Goal: Task Accomplishment & Management: Use online tool/utility

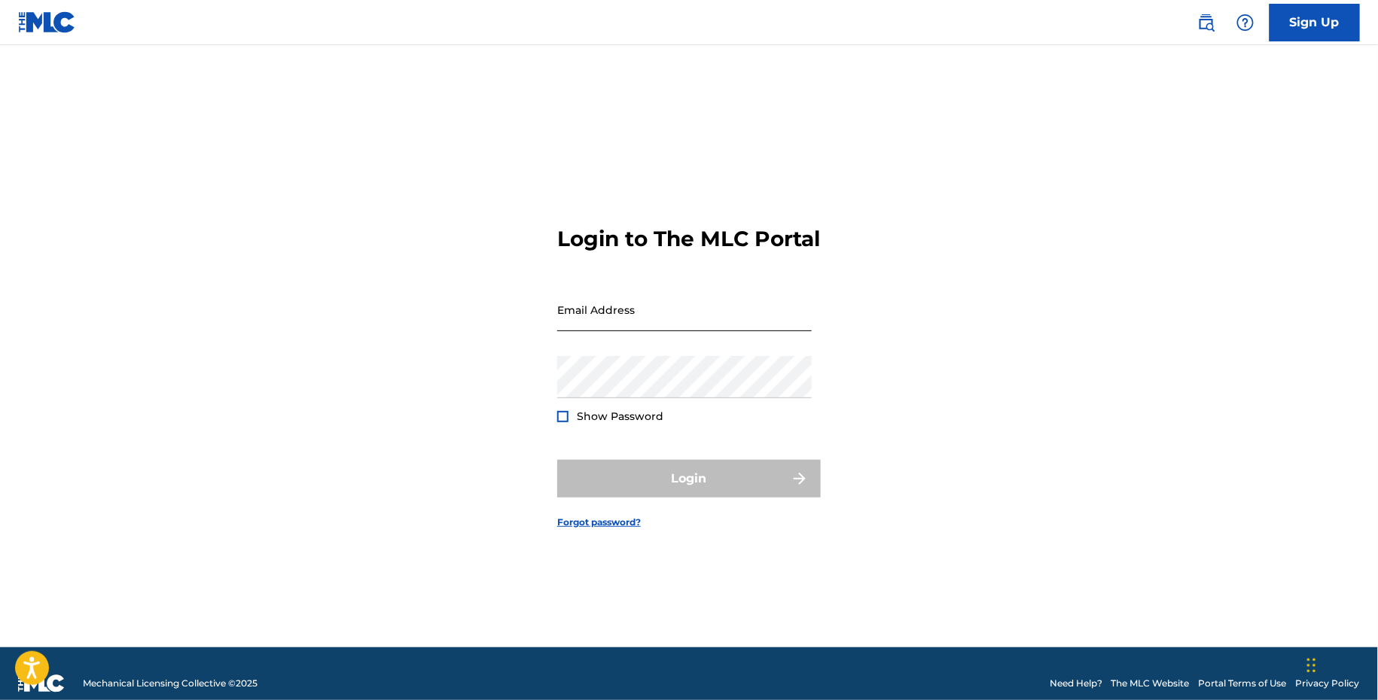
click at [559, 331] on input "Email Address" at bounding box center [684, 309] width 254 height 43
type input "[EMAIL_ADDRESS][DOMAIN_NAME]"
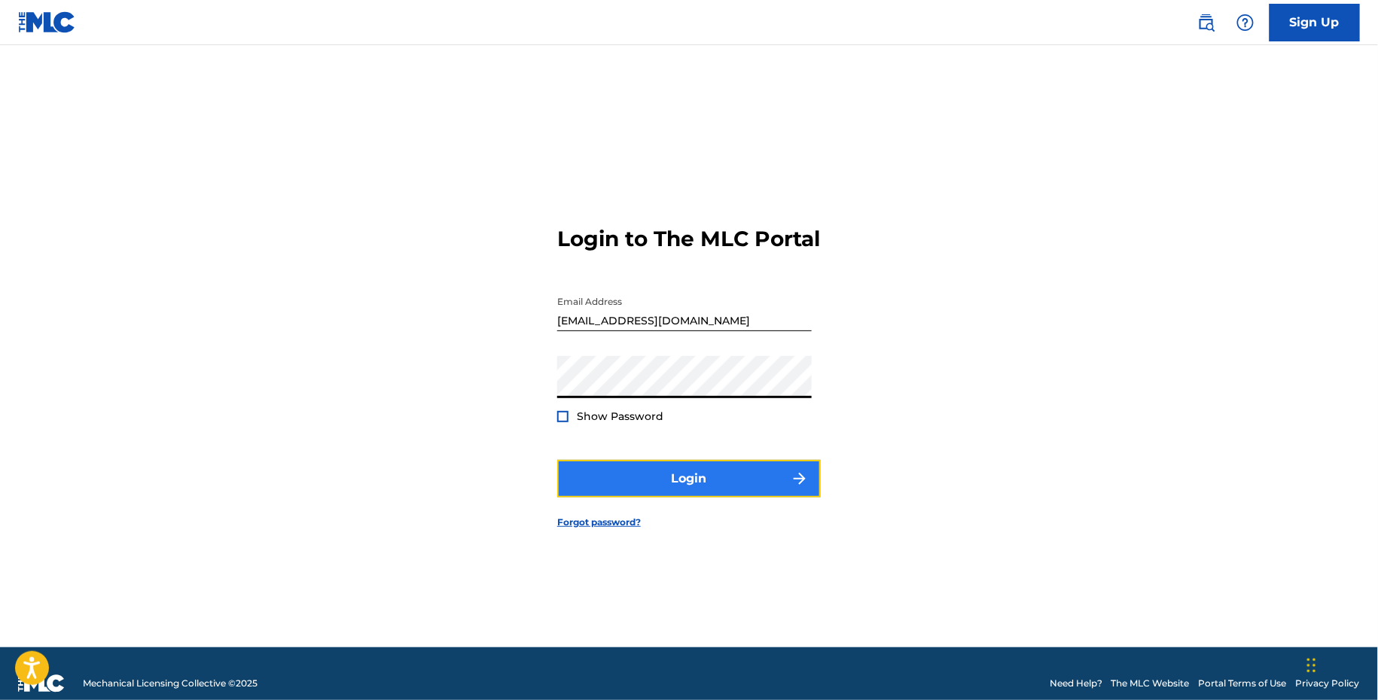
click at [590, 485] on button "Login" at bounding box center [689, 479] width 264 height 38
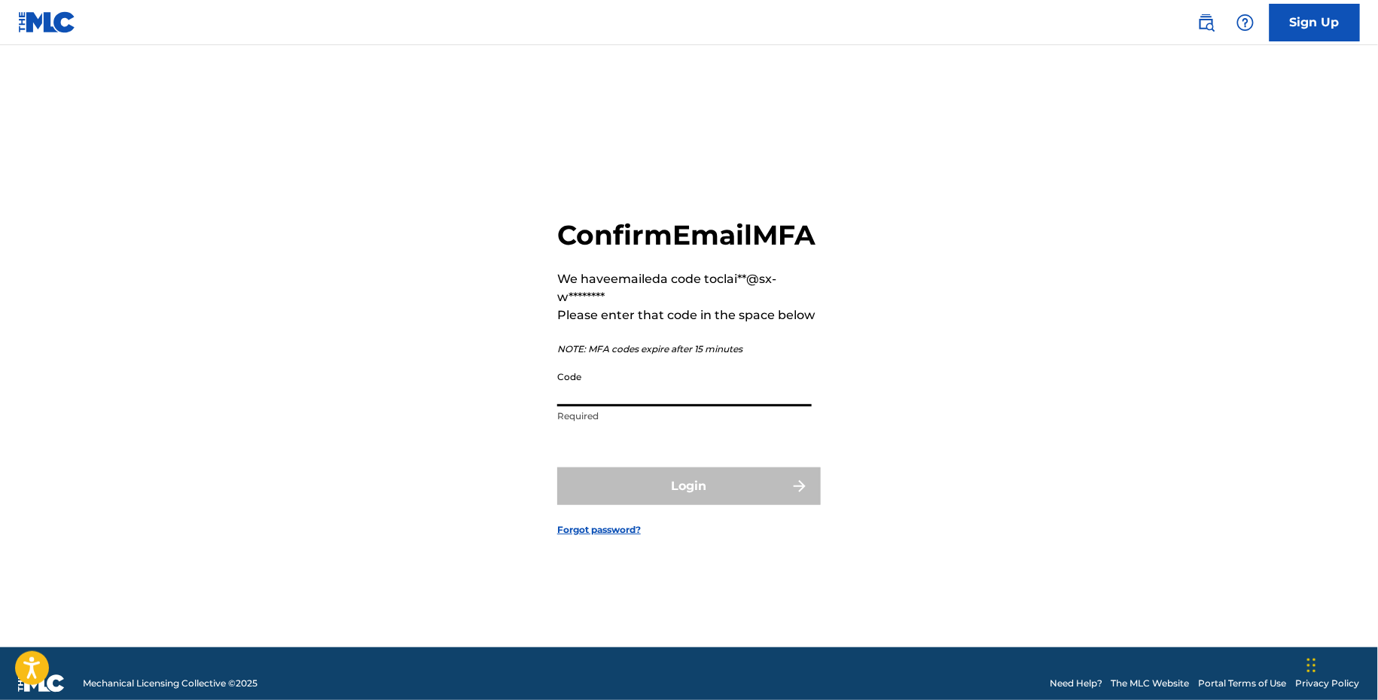
click at [706, 400] on input "Code" at bounding box center [684, 385] width 254 height 43
paste input "075180"
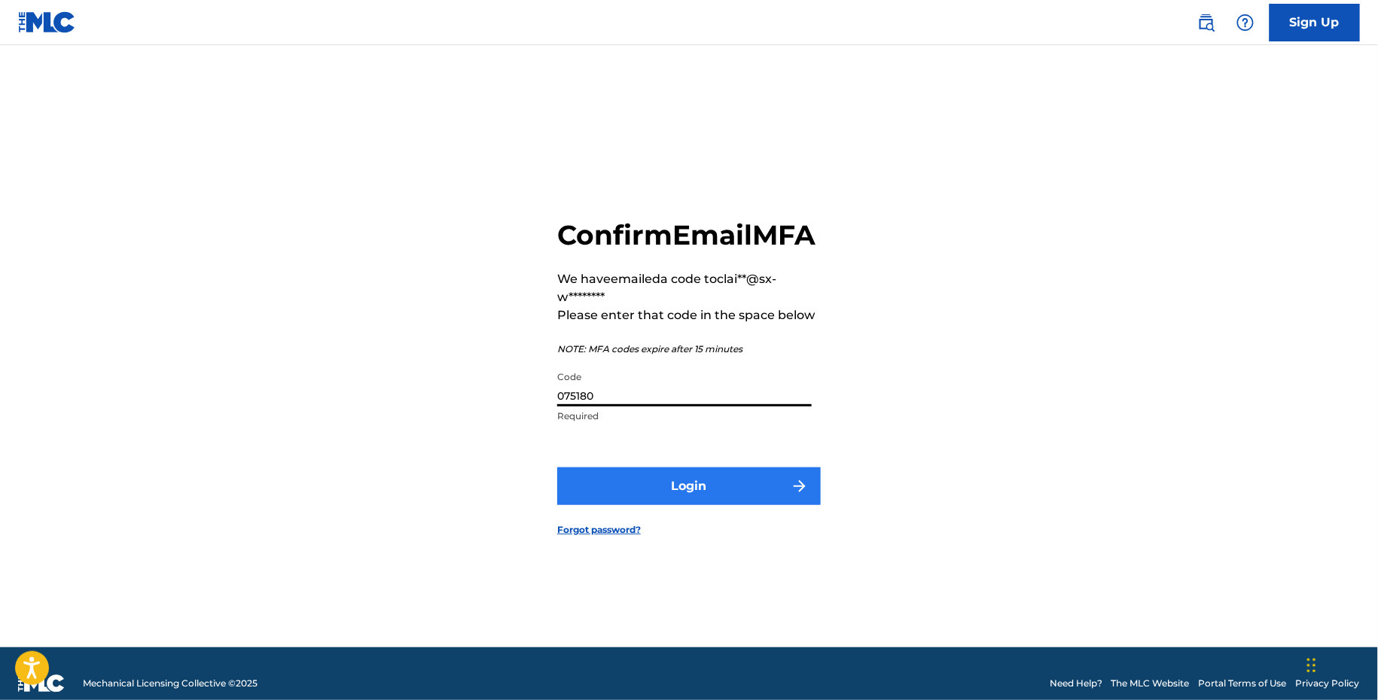
type input "075180"
click at [692, 505] on button "Login" at bounding box center [689, 487] width 264 height 38
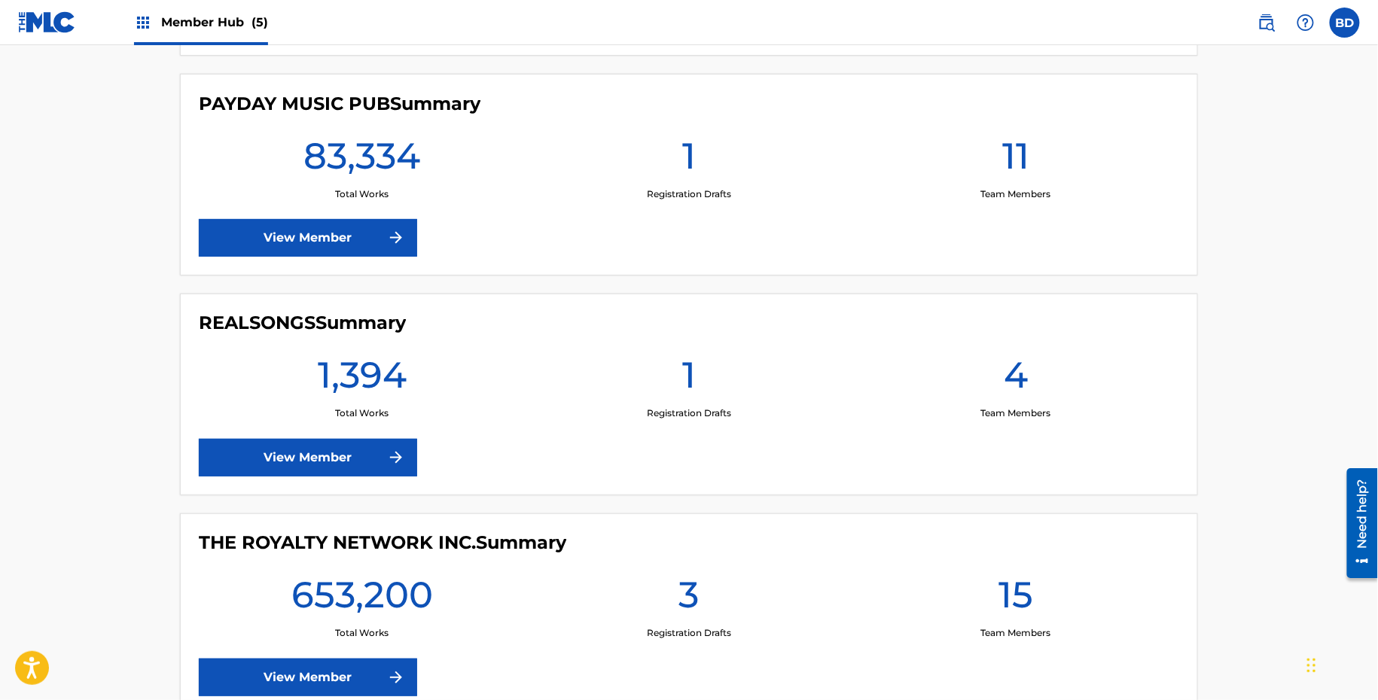
scroll to position [627, 0]
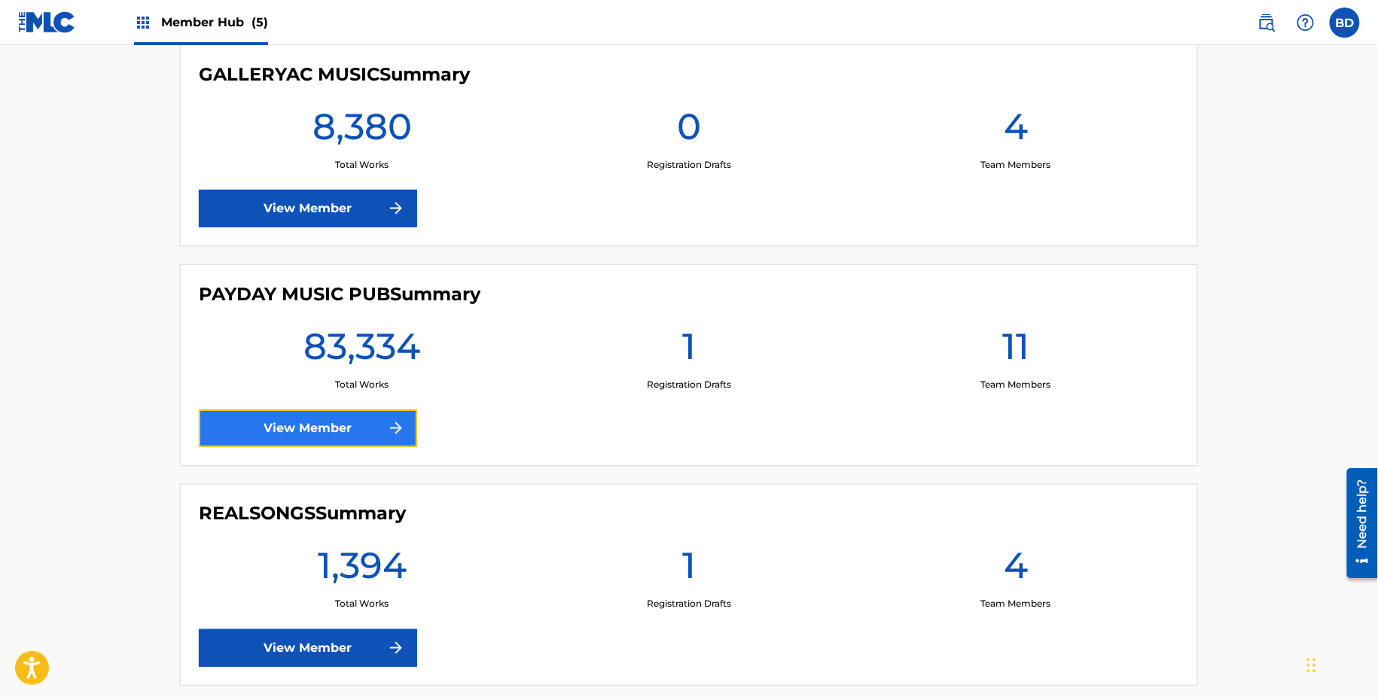
click at [346, 416] on link "View Member" at bounding box center [308, 429] width 218 height 38
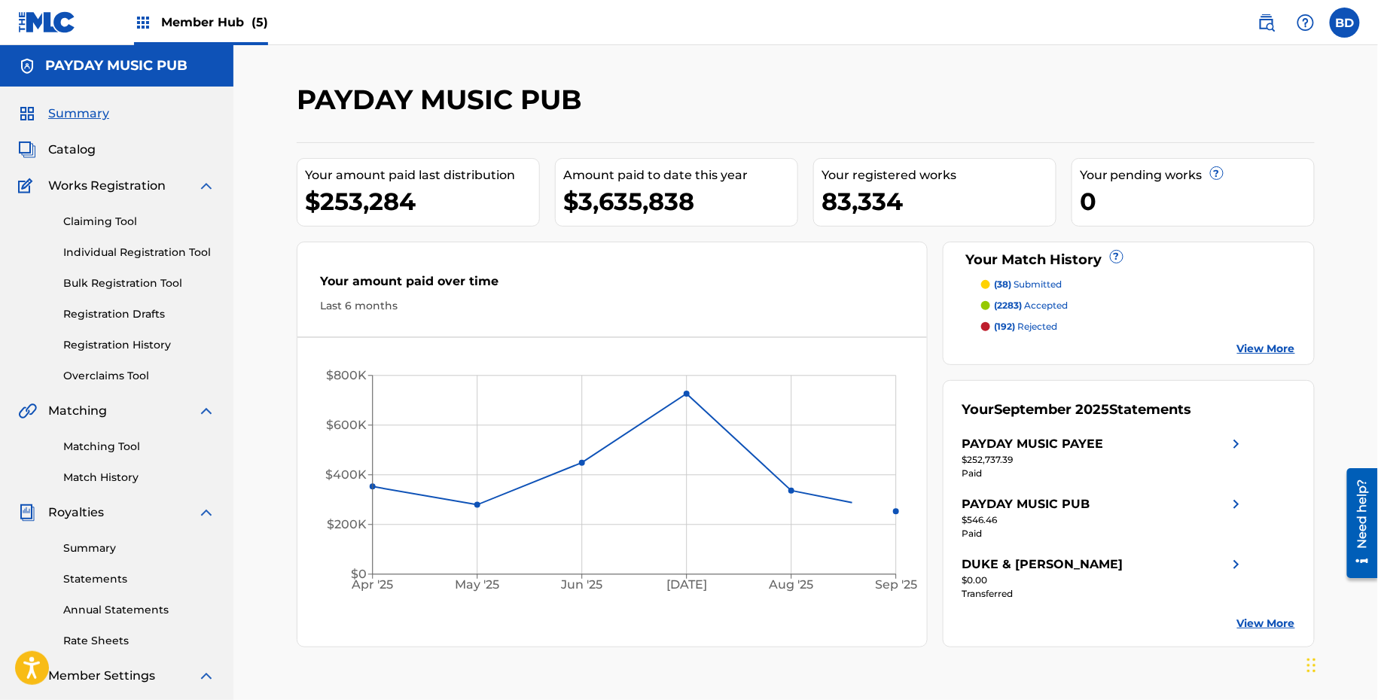
click at [193, 173] on div "Summary Catalog Works Registration Claiming Tool Individual Registration Tool B…" at bounding box center [116, 459] width 233 height 744
click at [206, 181] on img at bounding box center [206, 186] width 18 height 18
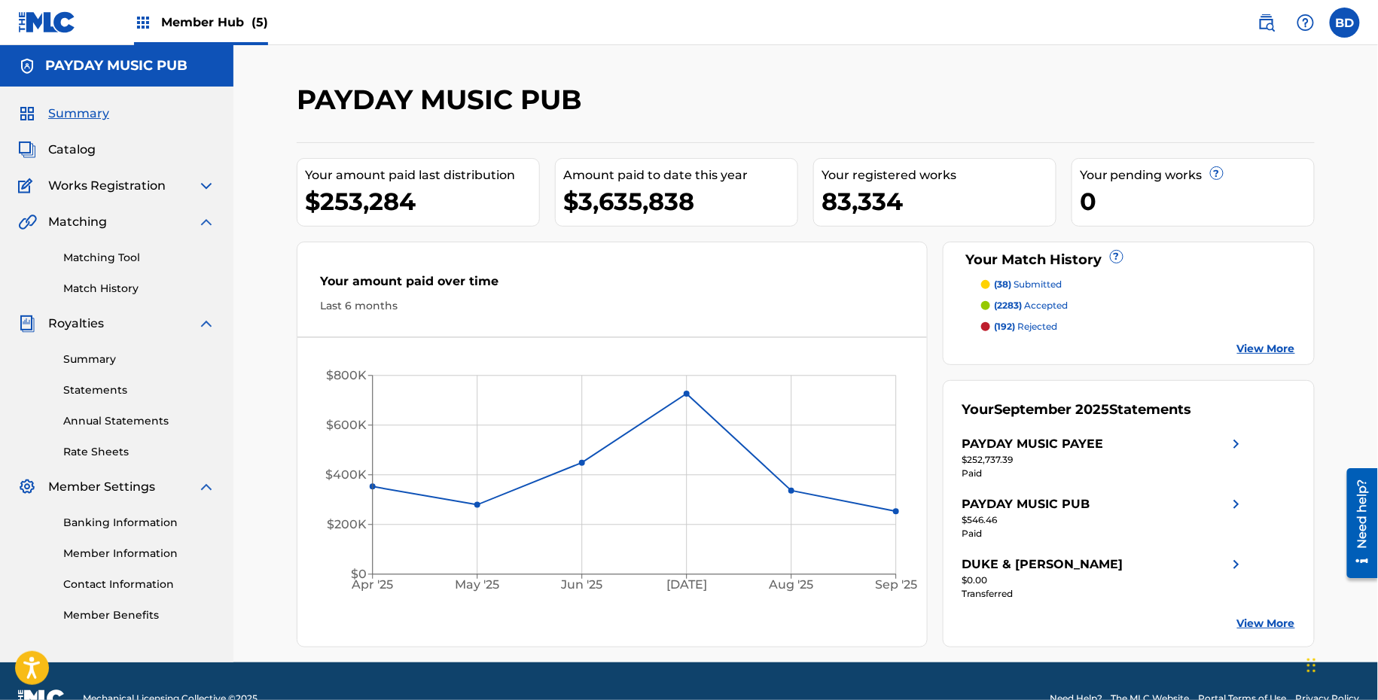
click at [202, 330] on img at bounding box center [206, 324] width 18 height 18
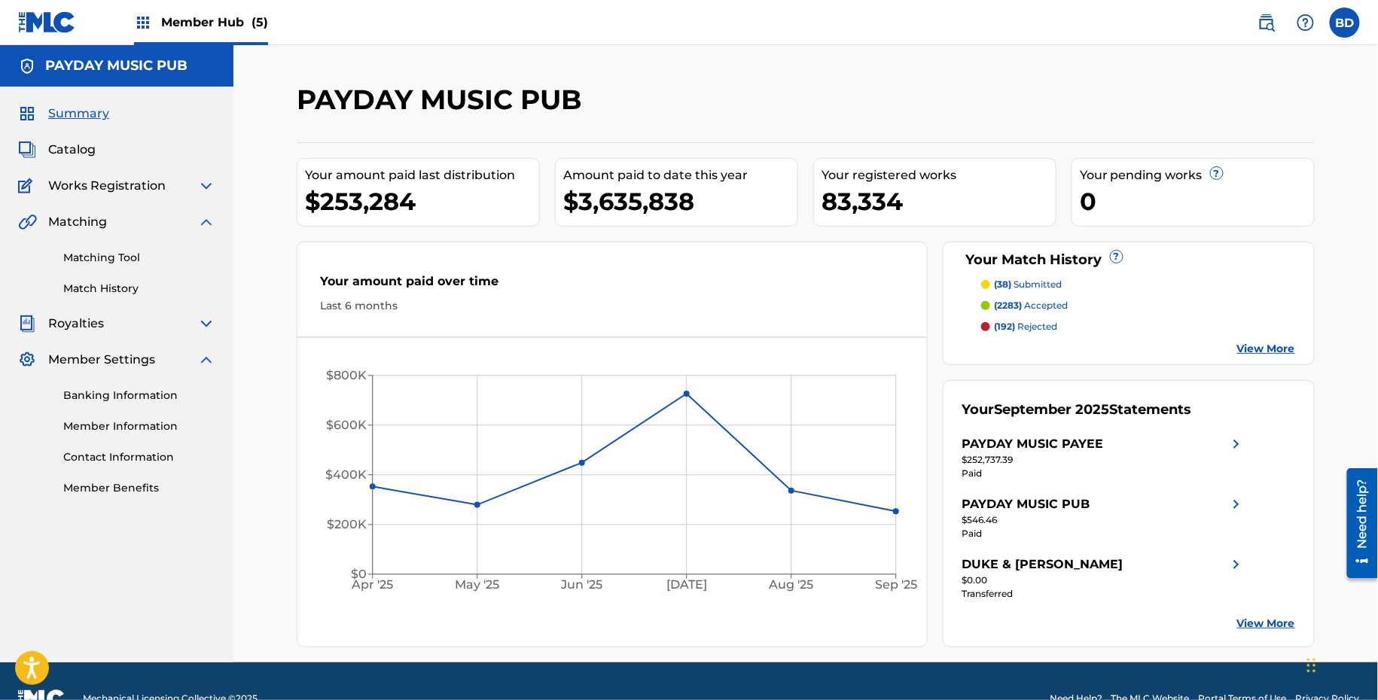
click at [205, 355] on img at bounding box center [206, 360] width 18 height 18
click at [121, 261] on link "Matching Tool" at bounding box center [139, 258] width 152 height 16
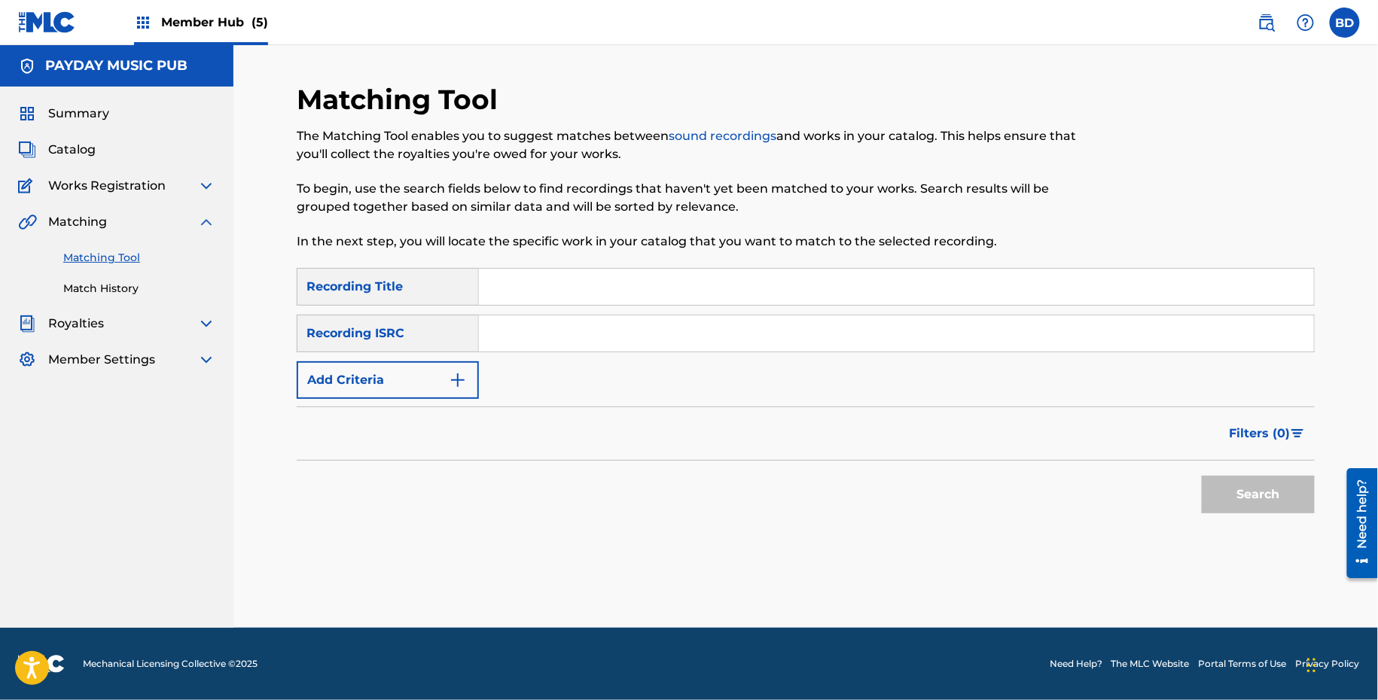
click at [550, 342] on input "Search Form" at bounding box center [896, 333] width 835 height 36
paste input "DEW871803012"
click at [1202, 476] on button "Search" at bounding box center [1258, 495] width 113 height 38
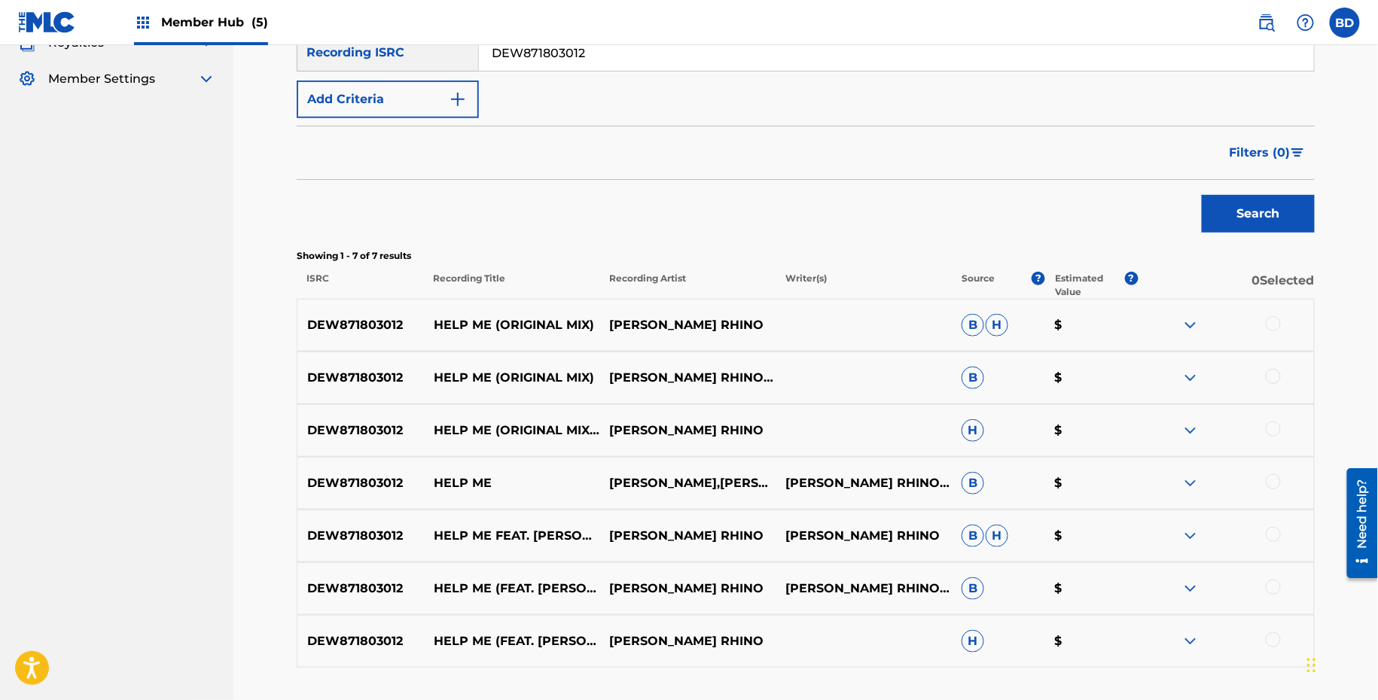
scroll to position [395, 0]
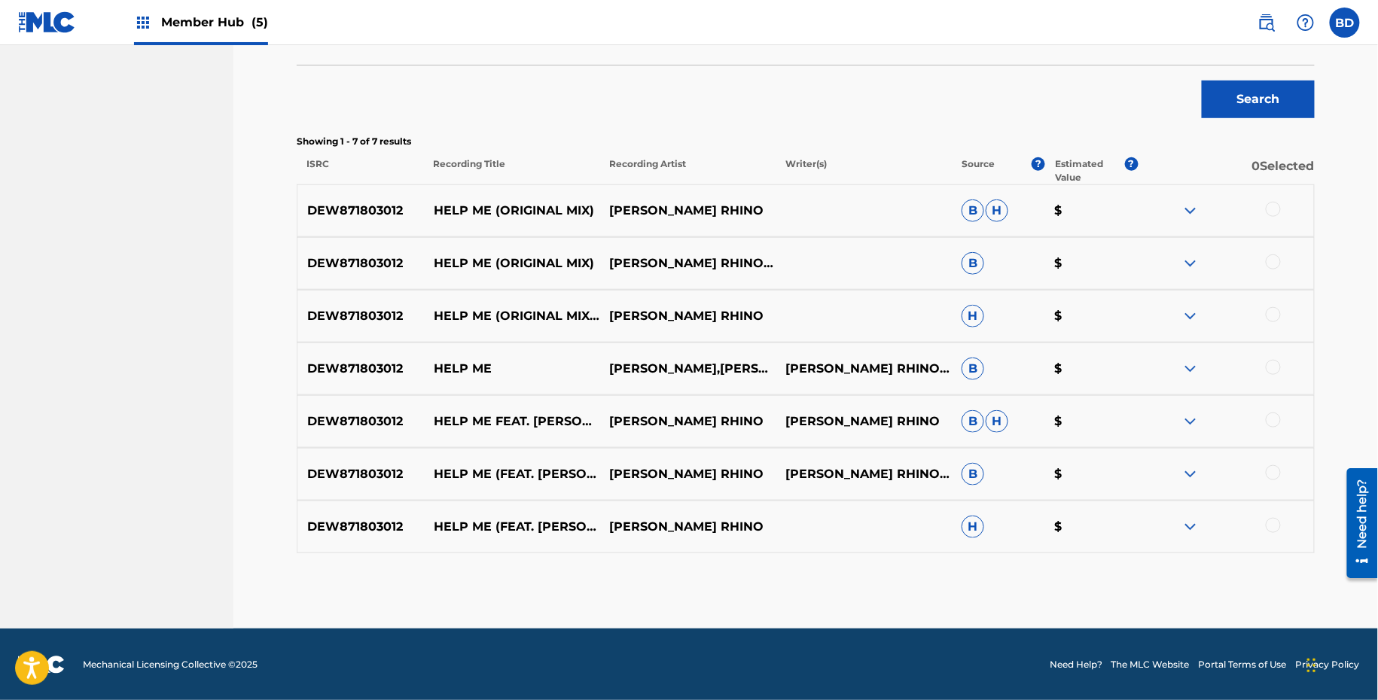
click at [449, 366] on p "HELP ME" at bounding box center [512, 369] width 176 height 18
copy p "HELP ME"
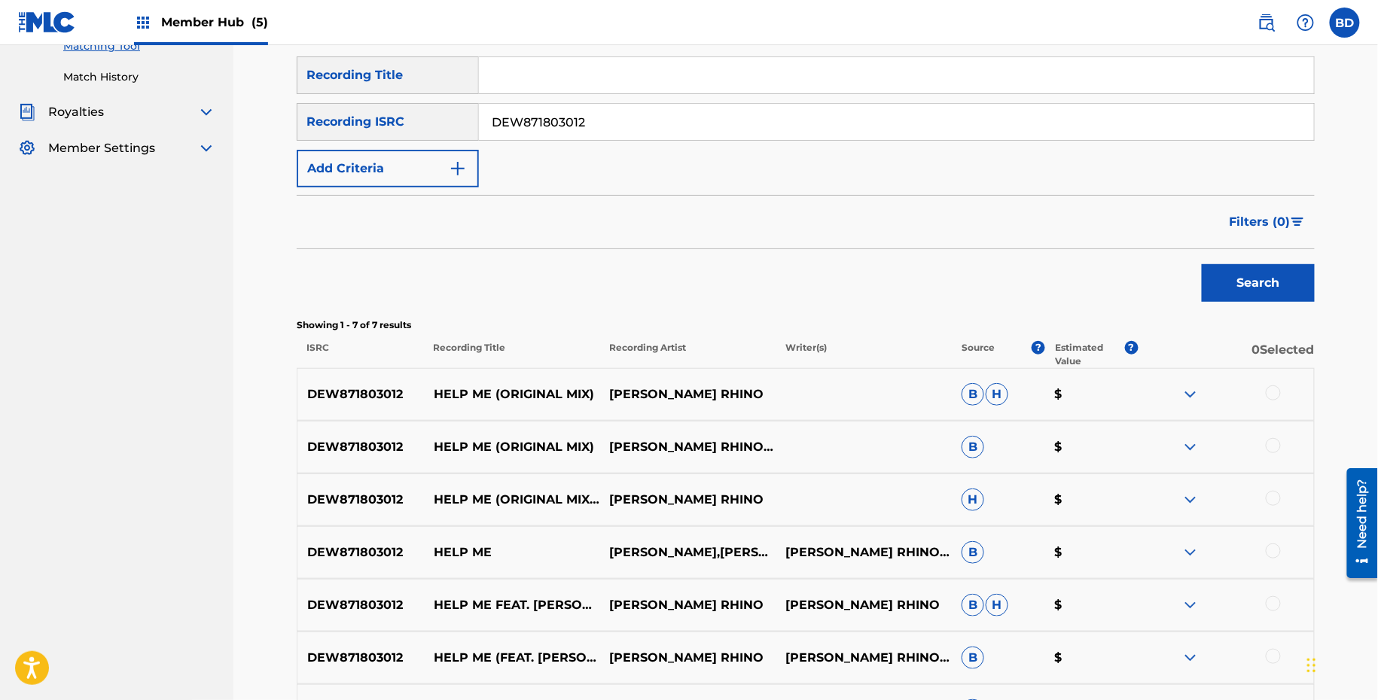
click at [545, 113] on input "DEW871803012" at bounding box center [896, 122] width 835 height 36
paste input "203133"
click at [1202, 264] on button "Search" at bounding box center [1258, 283] width 113 height 38
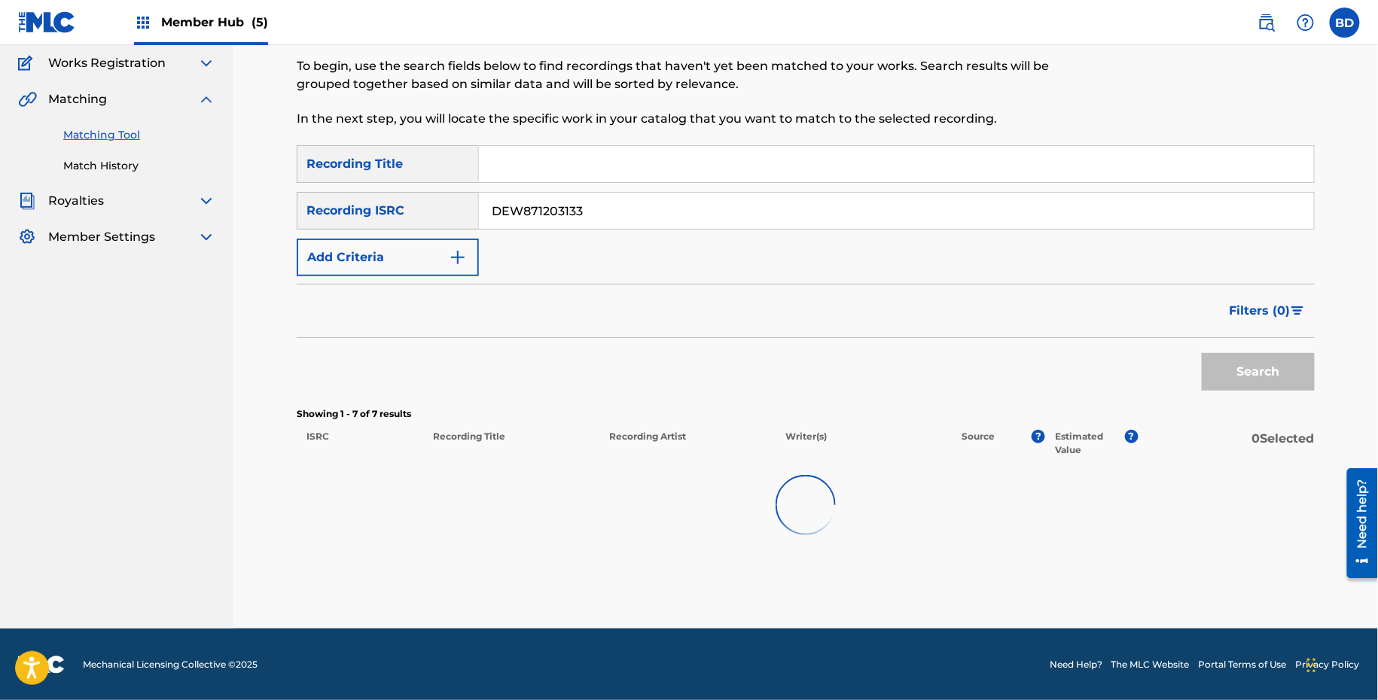
scroll to position [79, 0]
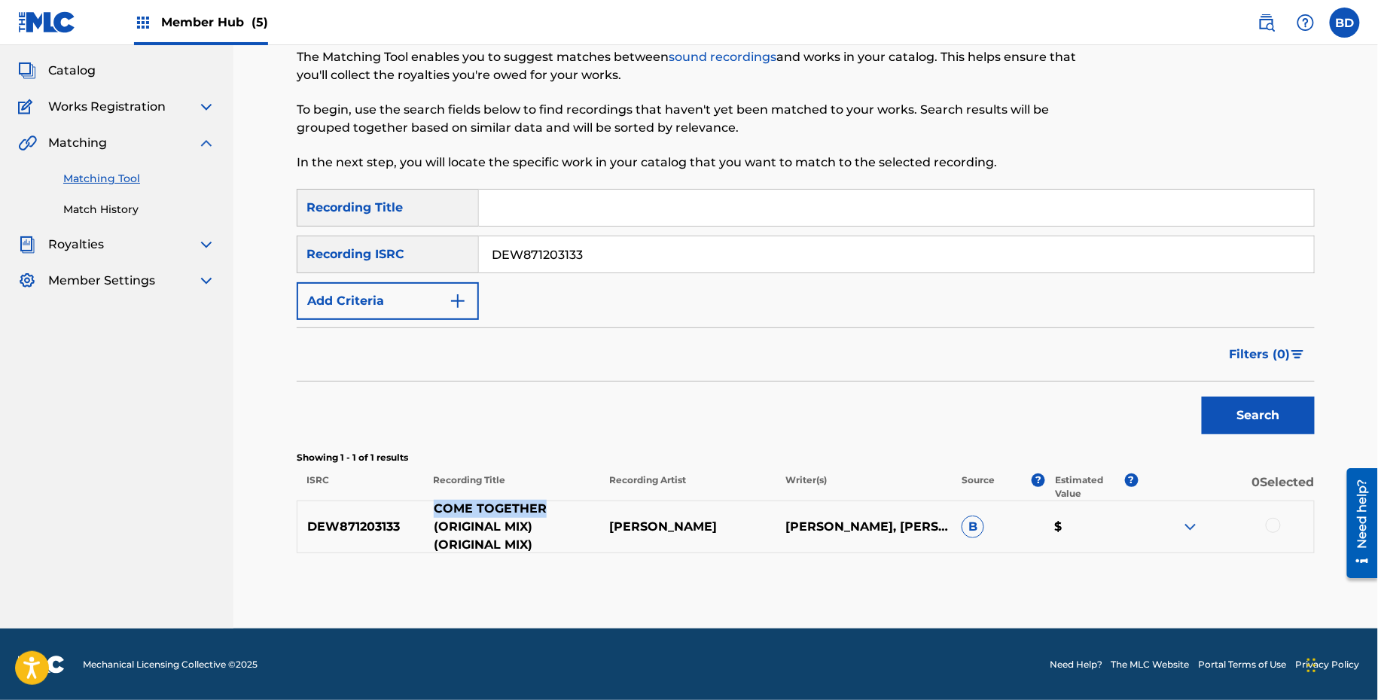
drag, startPoint x: 425, startPoint y: 510, endPoint x: 546, endPoint y: 510, distance: 120.5
click at [547, 510] on p "COME TOGETHER (ORIGINAL MIX) (ORIGINAL MIX)" at bounding box center [512, 527] width 176 height 54
copy p "COME TOGETHER"
click at [1185, 526] on img at bounding box center [1190, 527] width 18 height 18
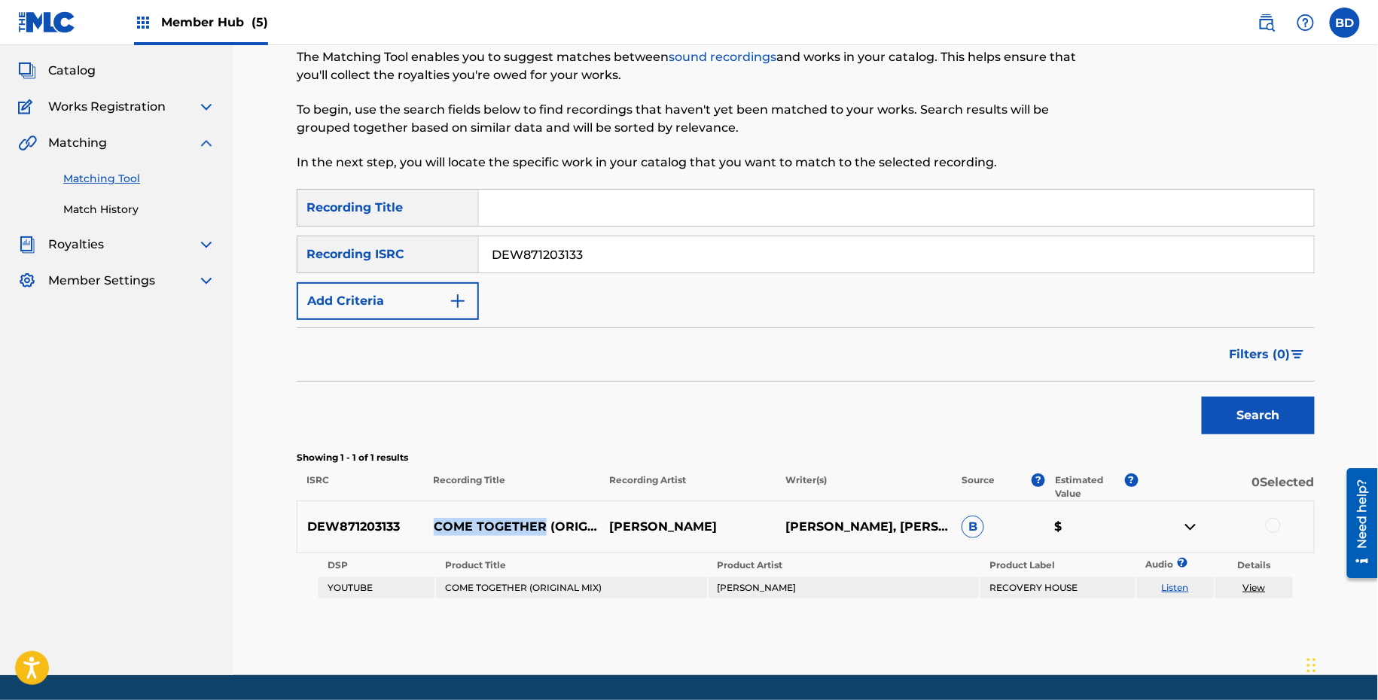
scroll to position [125, 0]
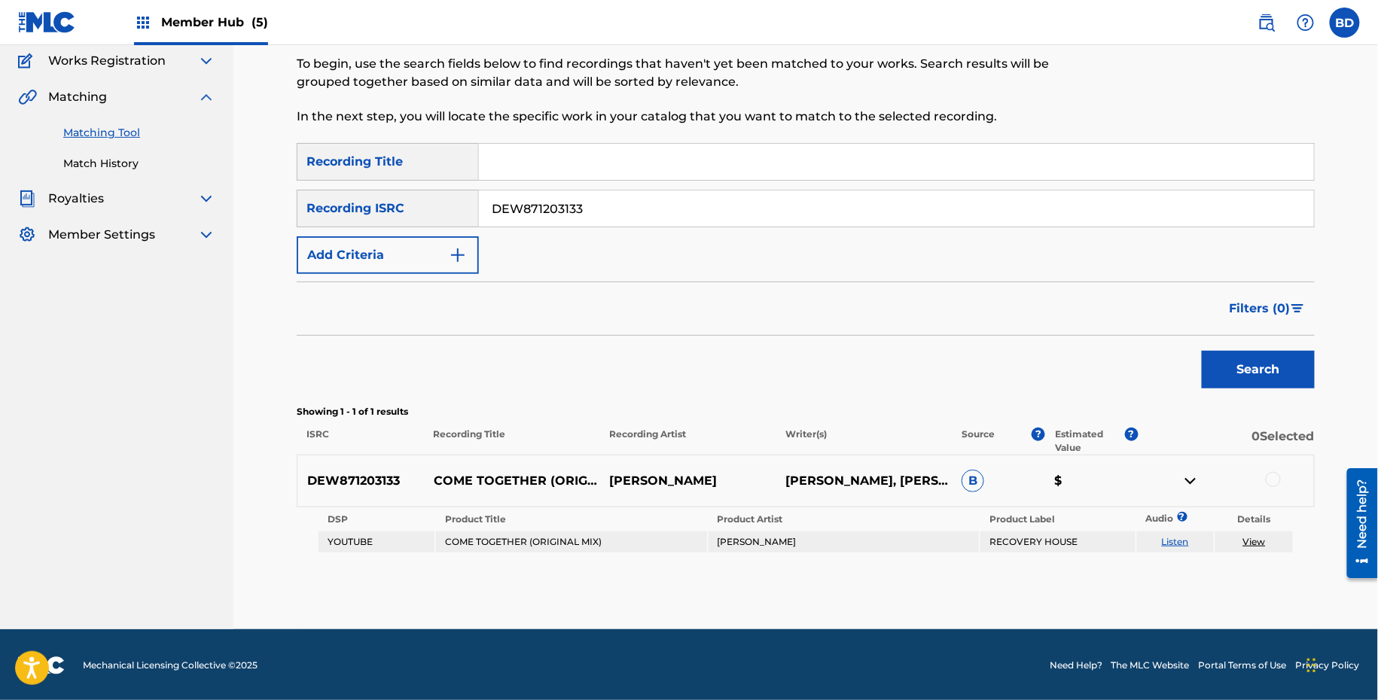
click at [618, 217] on input "DEW871203133" at bounding box center [896, 208] width 835 height 36
paste input "VE12400115"
click at [1202, 351] on button "Search" at bounding box center [1258, 370] width 113 height 38
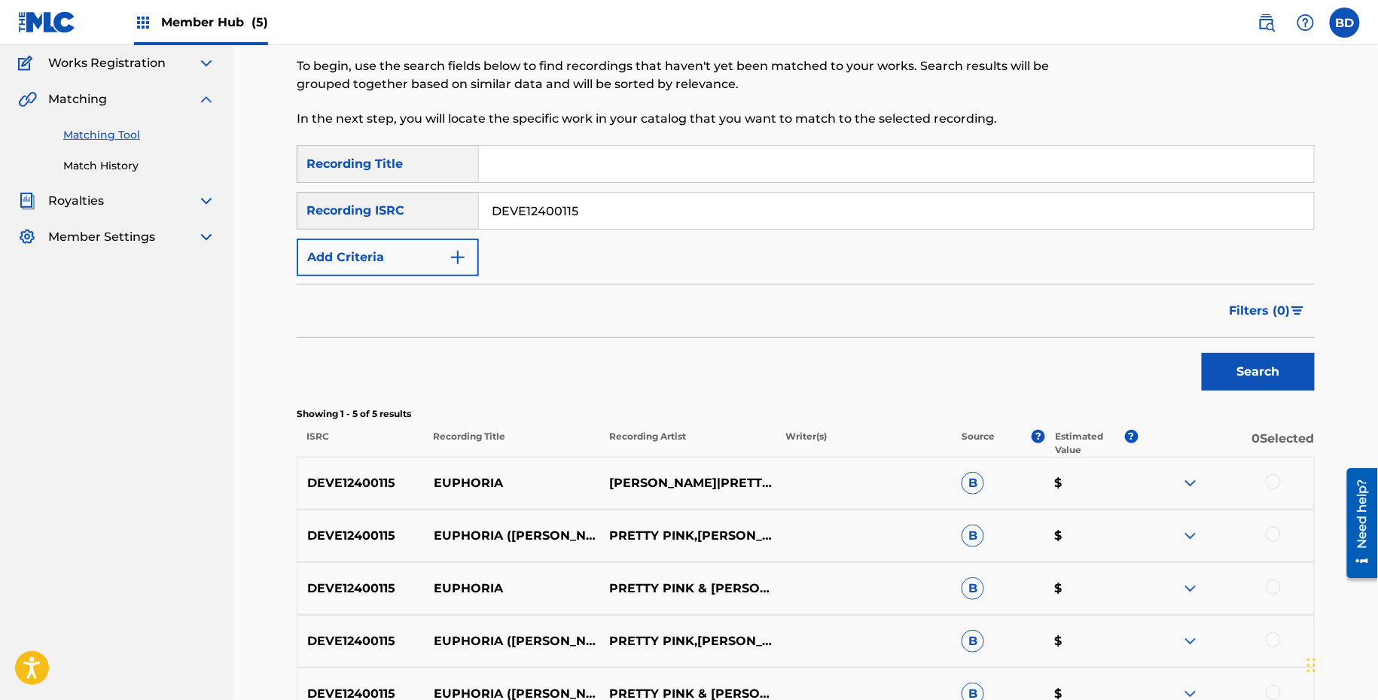
scroll to position [290, 0]
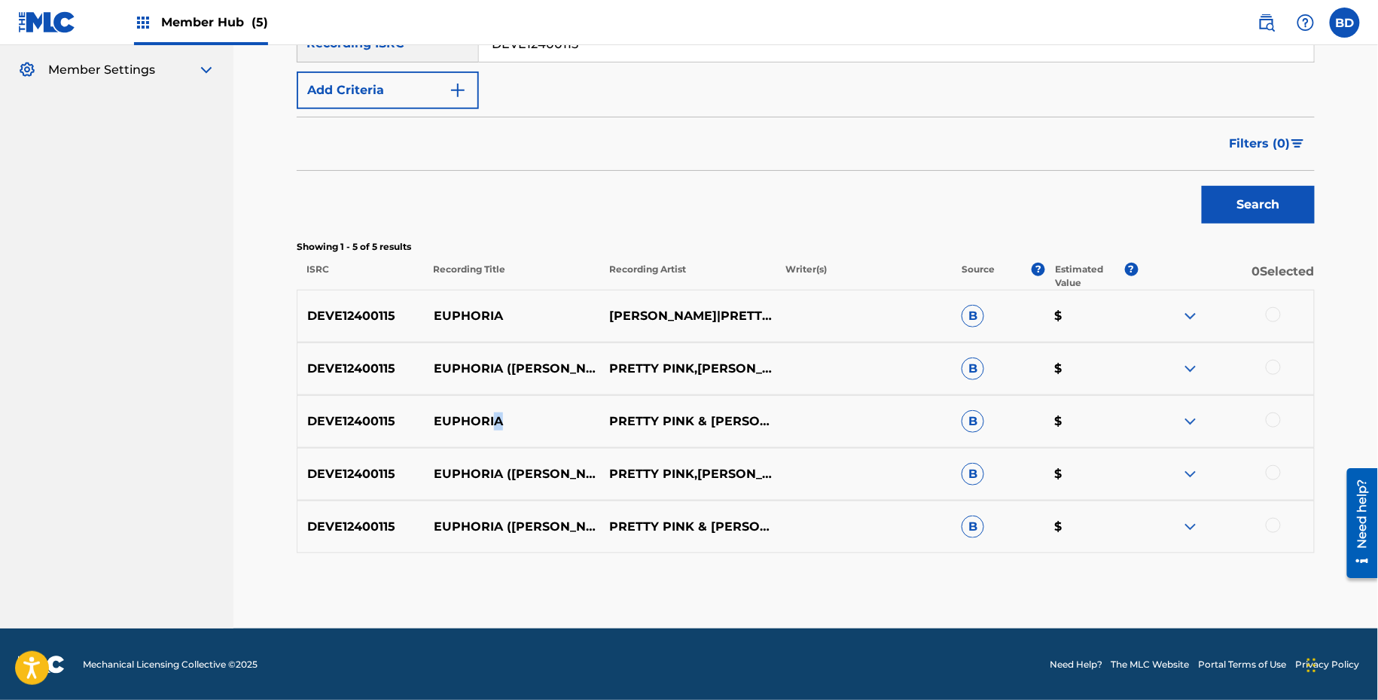
click at [497, 422] on p "EUPHORIA" at bounding box center [512, 422] width 176 height 18
copy p "A"
click at [458, 417] on p "EUPHORIA" at bounding box center [512, 422] width 176 height 18
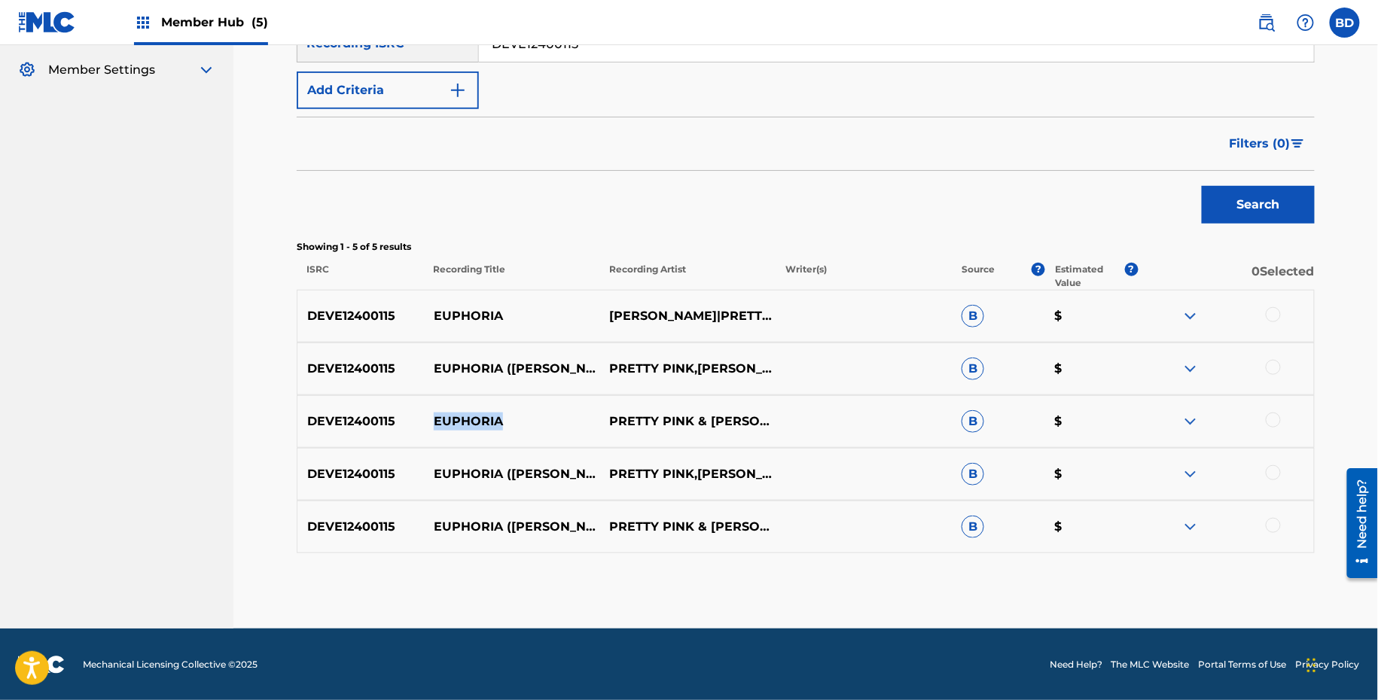
copy p "EUPHORIA"
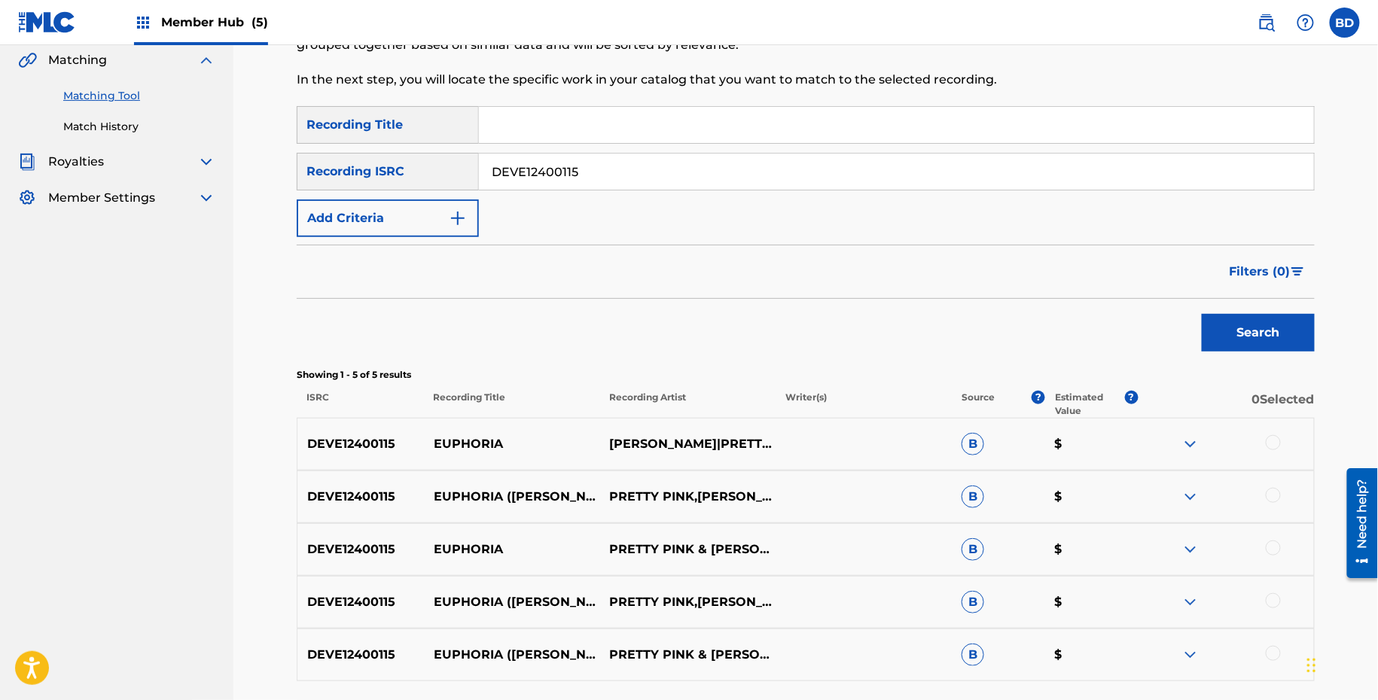
click at [617, 166] on input "DEVE12400115" at bounding box center [896, 172] width 835 height 36
paste input "081"
click at [1202, 314] on button "Search" at bounding box center [1258, 333] width 113 height 38
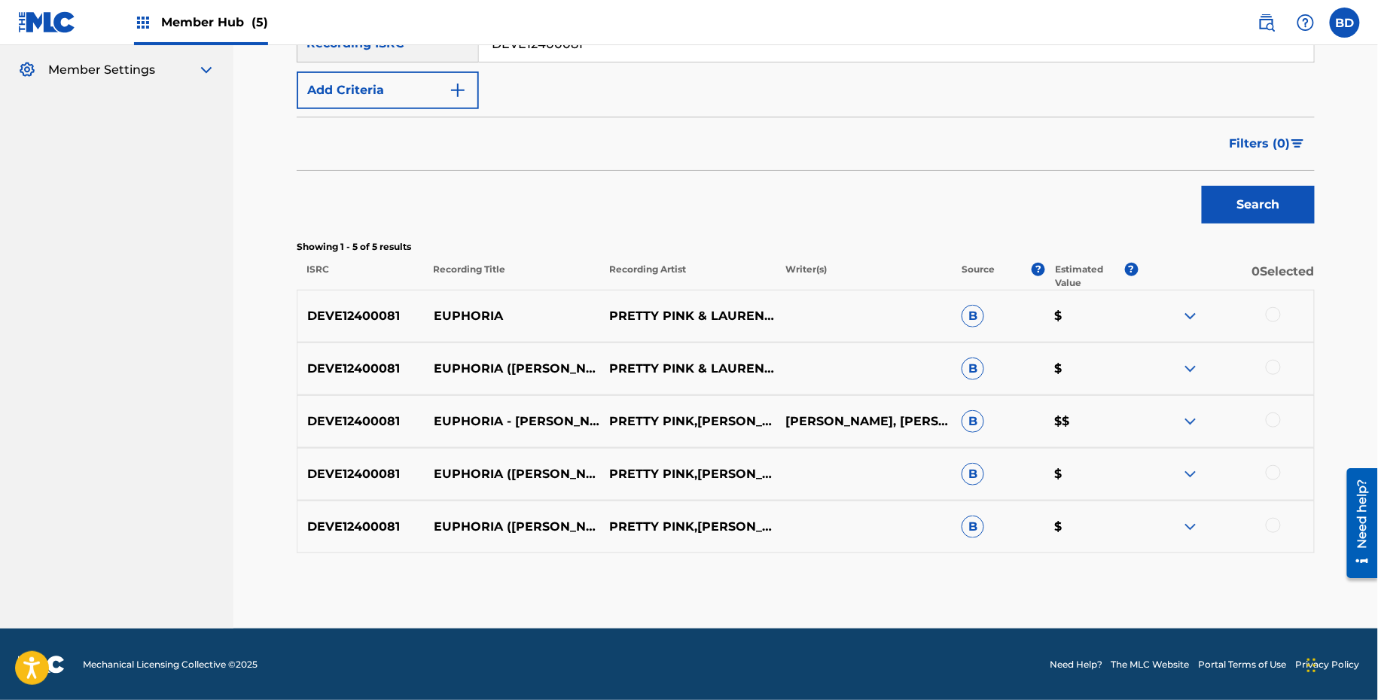
click at [1191, 539] on div "DEVE12400081 EUPHORIA ([PERSON_NAME] REMIX EDIT) PRETTY PINK,[PERSON_NAME] $" at bounding box center [806, 527] width 1018 height 53
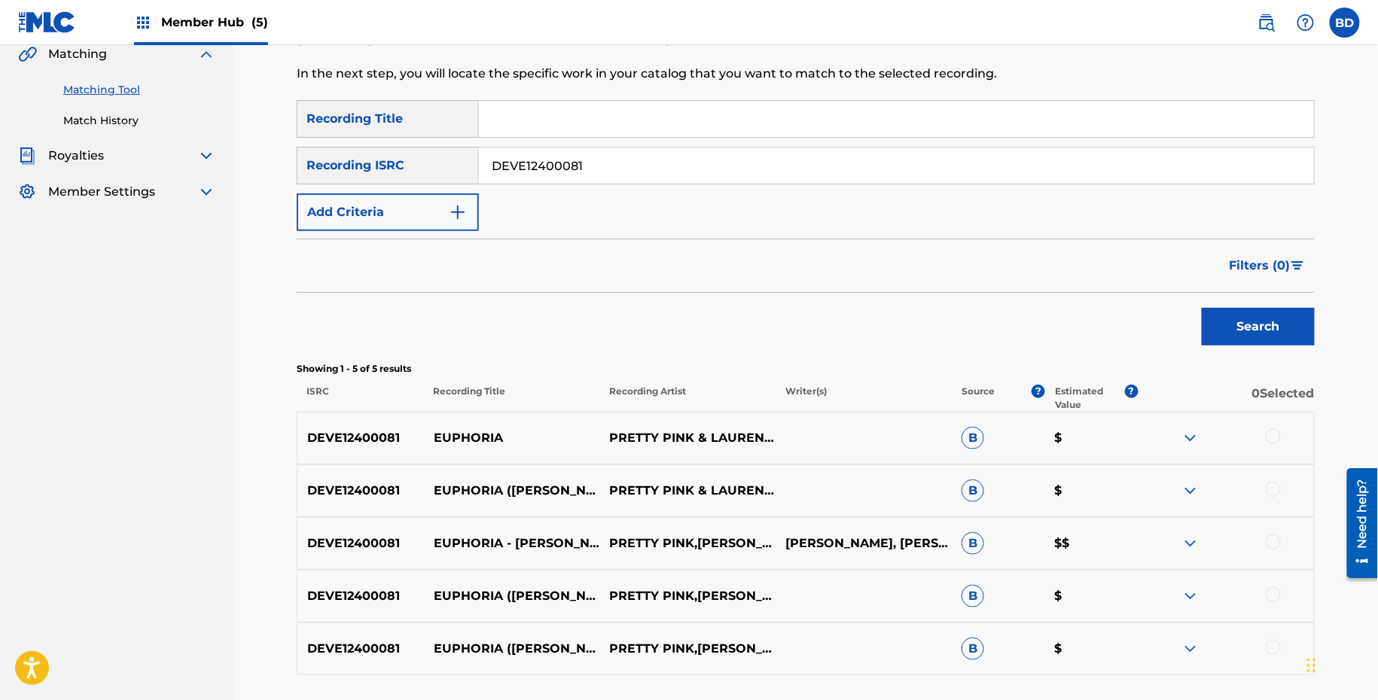
click at [532, 160] on input "DEVE12400081" at bounding box center [896, 166] width 835 height 36
paste input "200169"
click at [1202, 308] on button "Search" at bounding box center [1258, 327] width 113 height 38
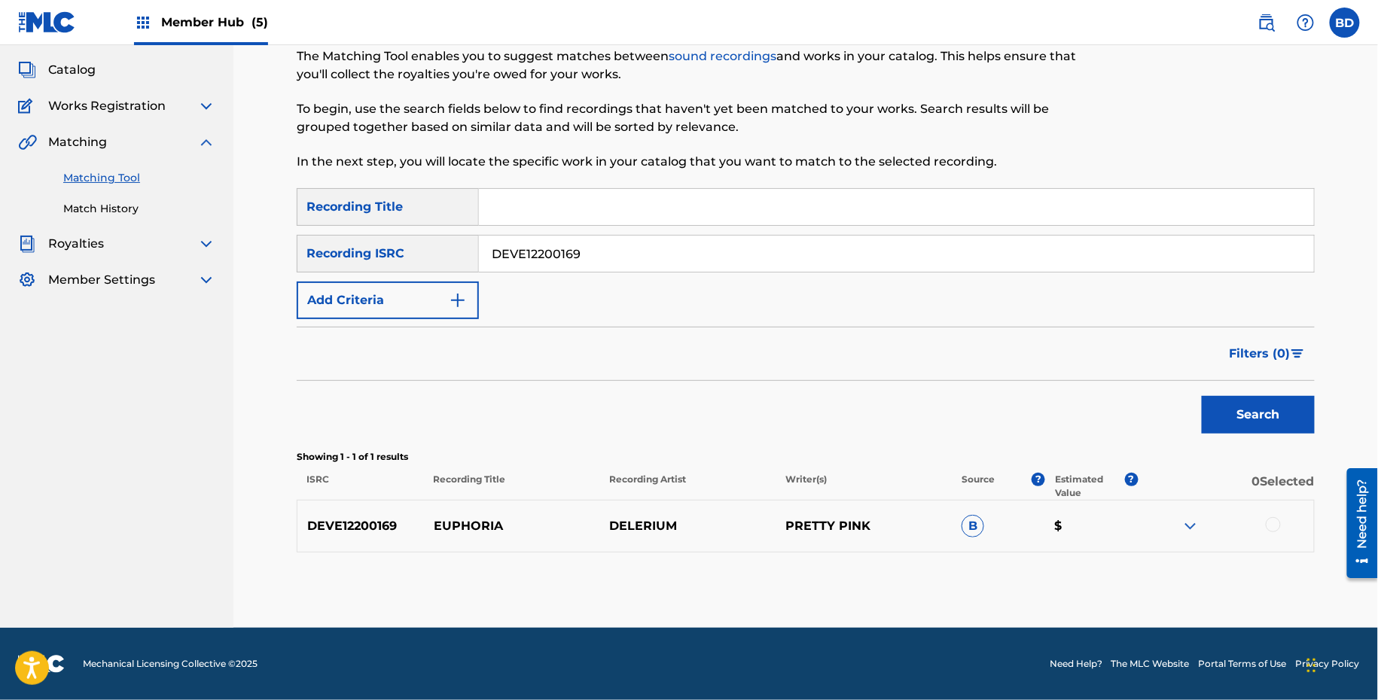
scroll to position [79, 0]
click at [1173, 531] on div at bounding box center [1226, 527] width 176 height 18
click at [1188, 531] on img at bounding box center [1190, 527] width 18 height 18
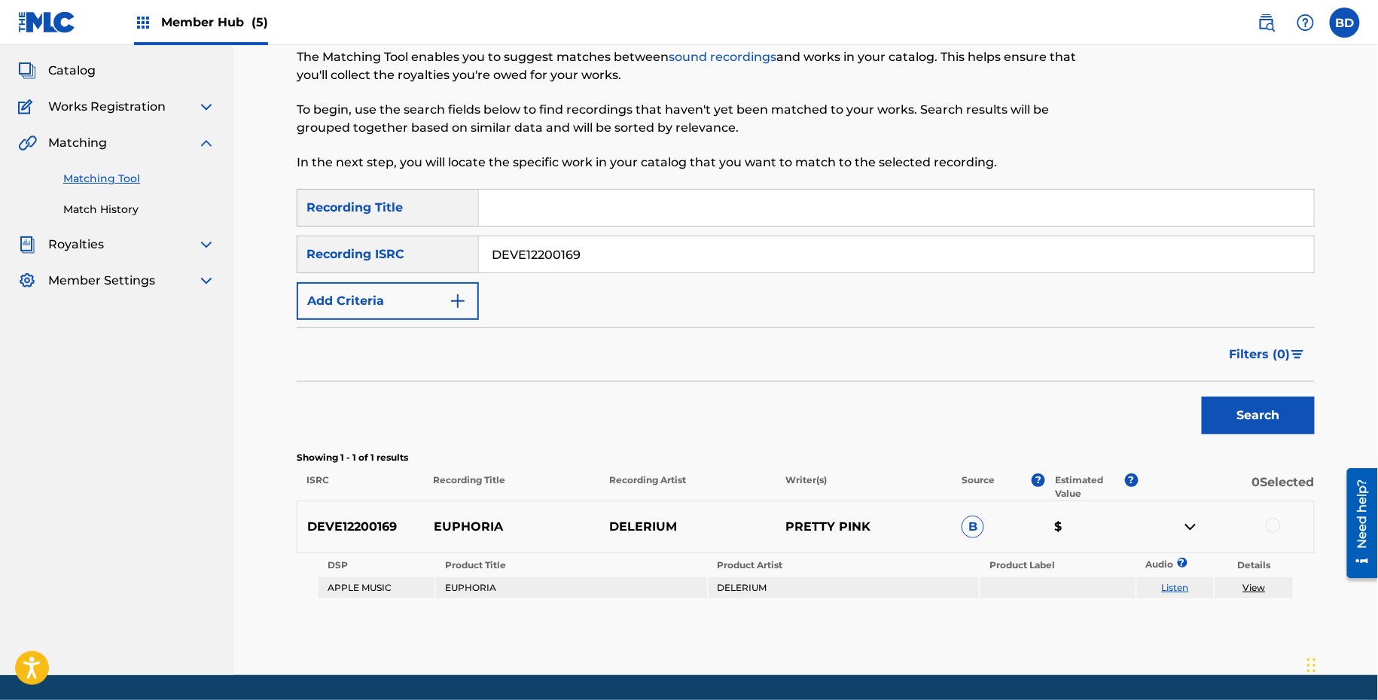
click at [471, 524] on p "EUPHORIA" at bounding box center [512, 527] width 176 height 18
copy p "EUPHORIA"
click at [529, 233] on div "SearchWithCriteriab10cc730-c961-4e90-838a-4a749379de64 Recording Title SearchWi…" at bounding box center [806, 254] width 1018 height 131
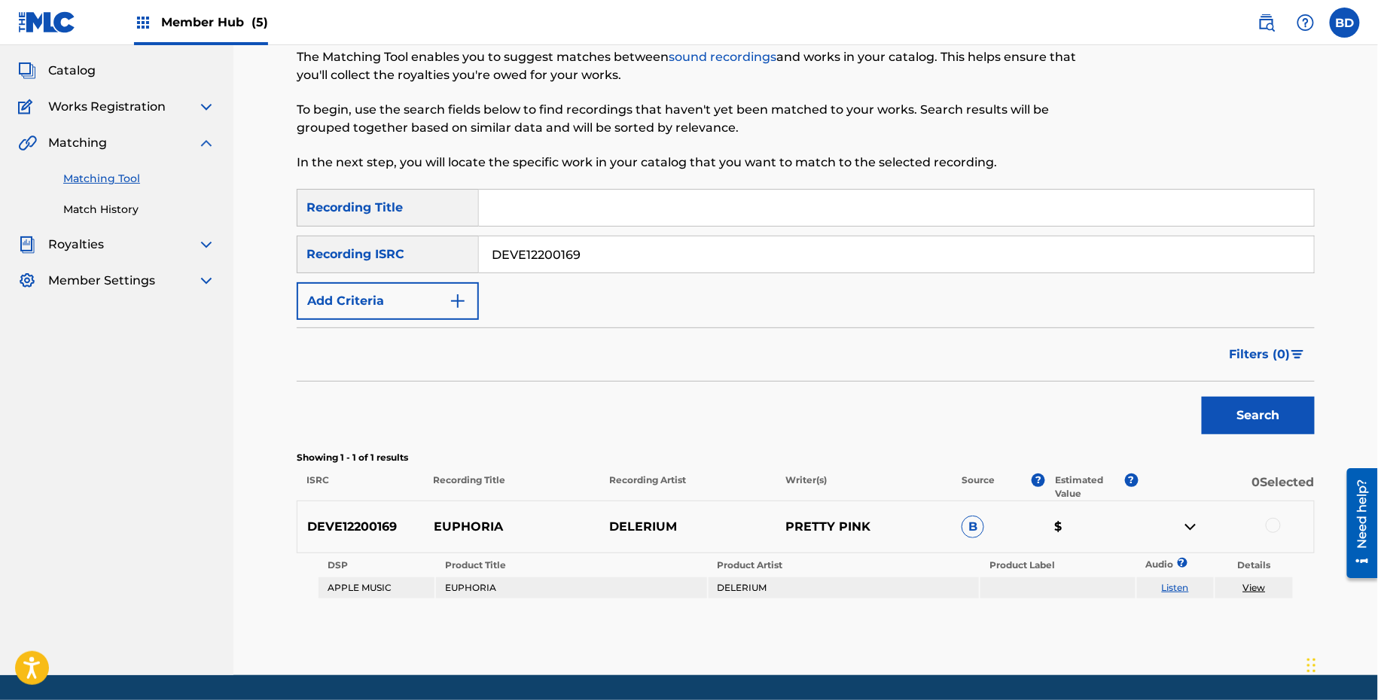
click at [544, 251] on input "DEVE12200169" at bounding box center [896, 254] width 835 height 36
paste input "1800013"
click at [1202, 397] on button "Search" at bounding box center [1258, 416] width 113 height 38
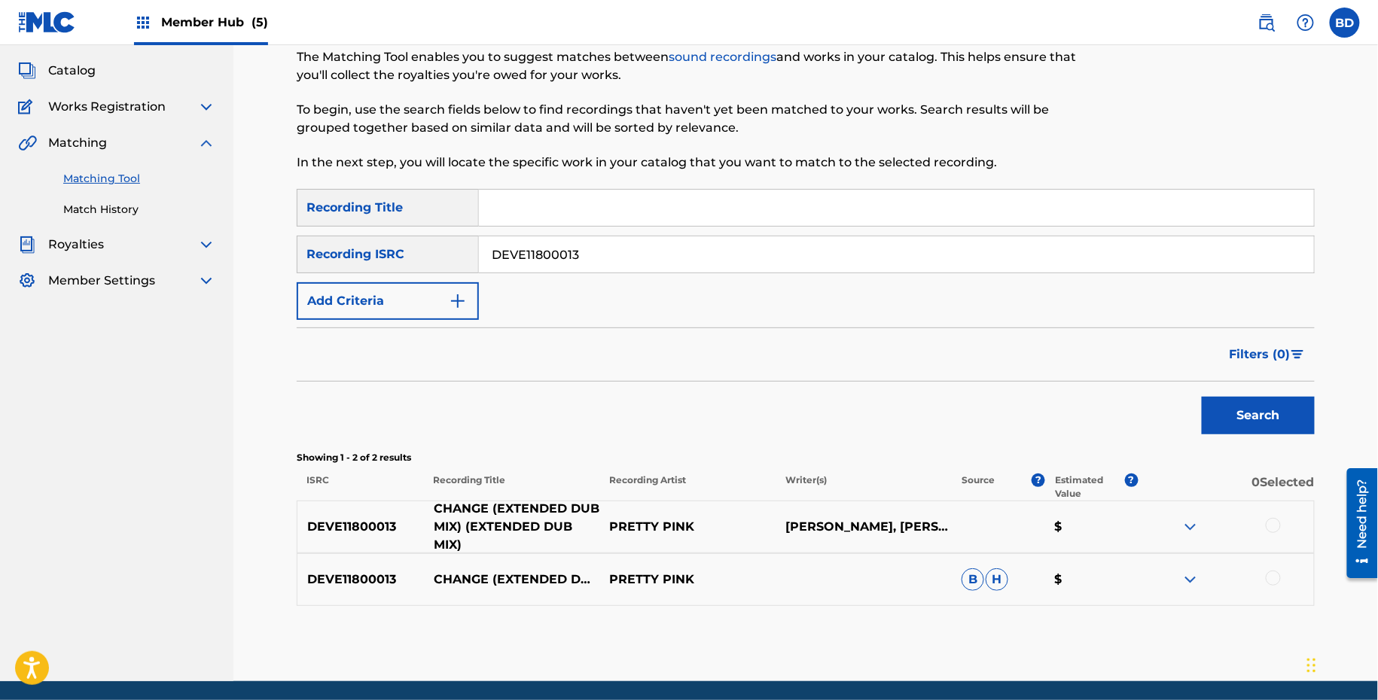
click at [460, 507] on p "CHANGE (EXTENDED DUB MIX) (EXTENDED DUB MIX)" at bounding box center [512, 527] width 176 height 54
copy p "CHANGE"
click at [547, 241] on input "DEVE11800013" at bounding box center [896, 254] width 835 height 36
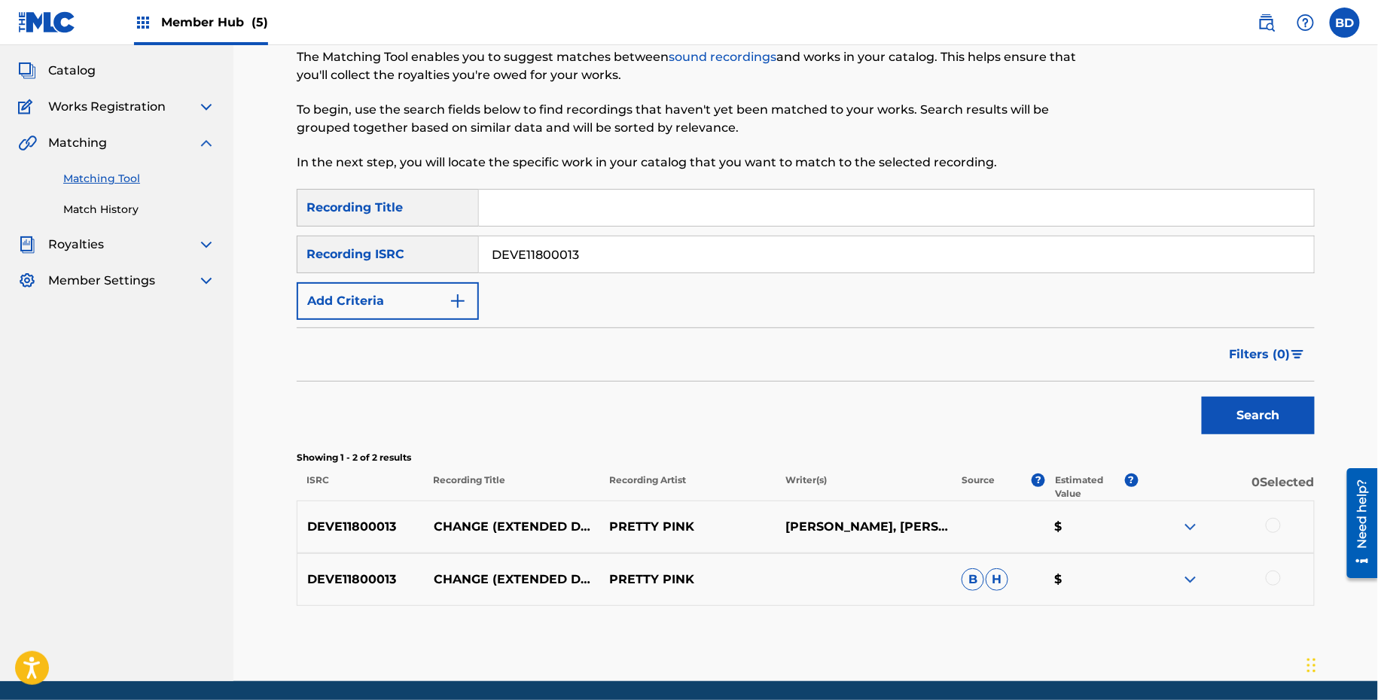
paste input "UM72404778"
click at [1202, 397] on button "Search" at bounding box center [1258, 416] width 113 height 38
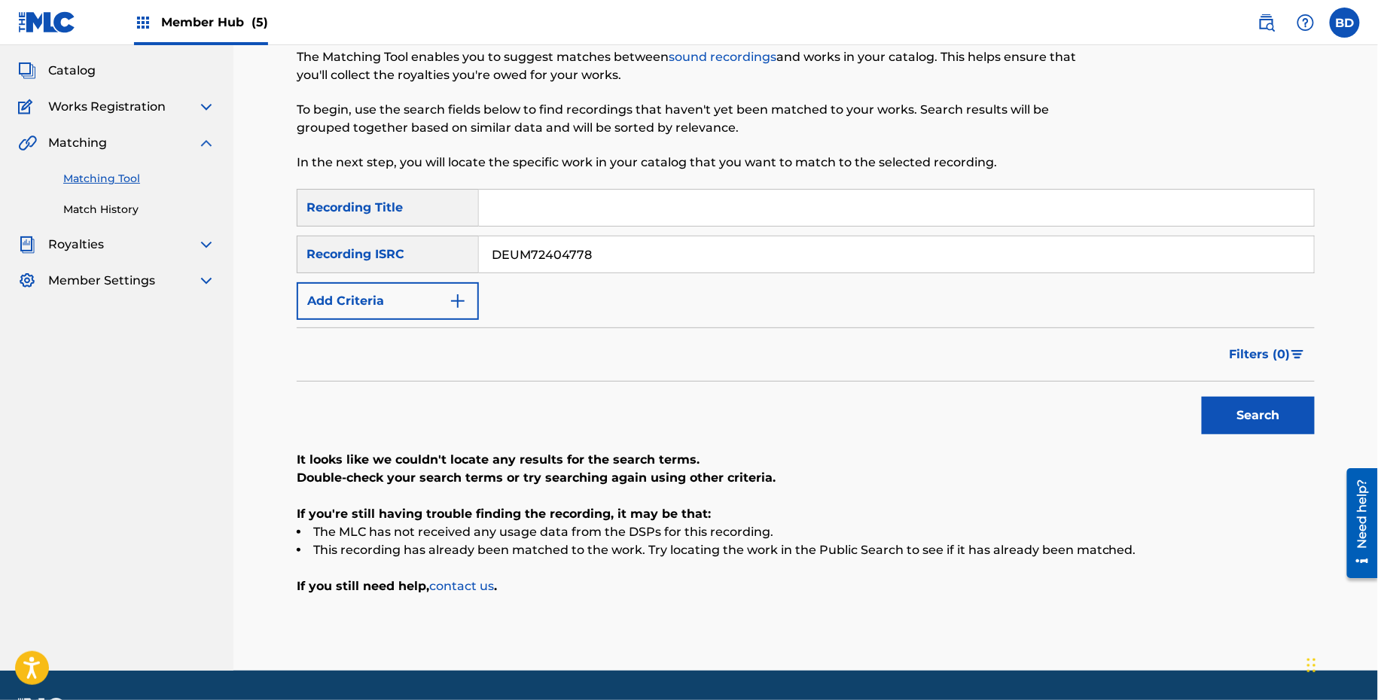
scroll to position [121, 0]
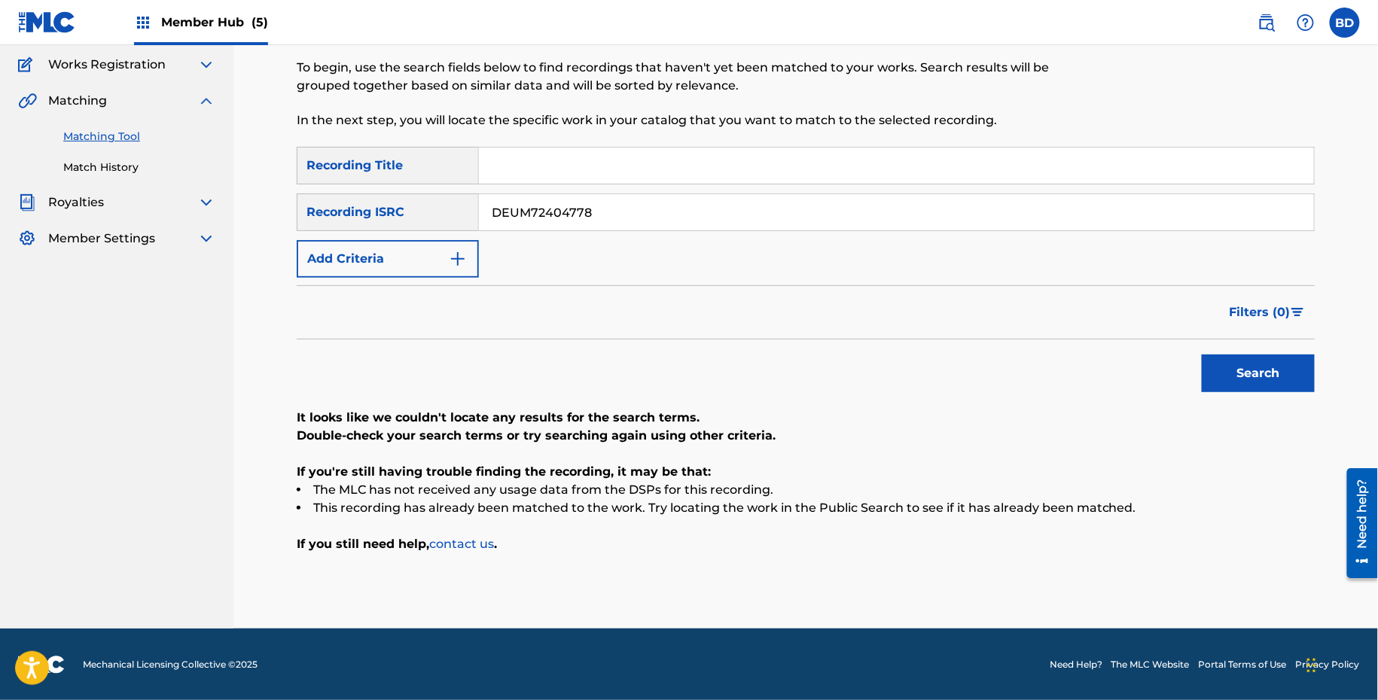
click at [488, 230] on input "DEUM72404778" at bounding box center [896, 212] width 835 height 36
paste input "0412"
click at [1202, 355] on button "Search" at bounding box center [1258, 374] width 113 height 38
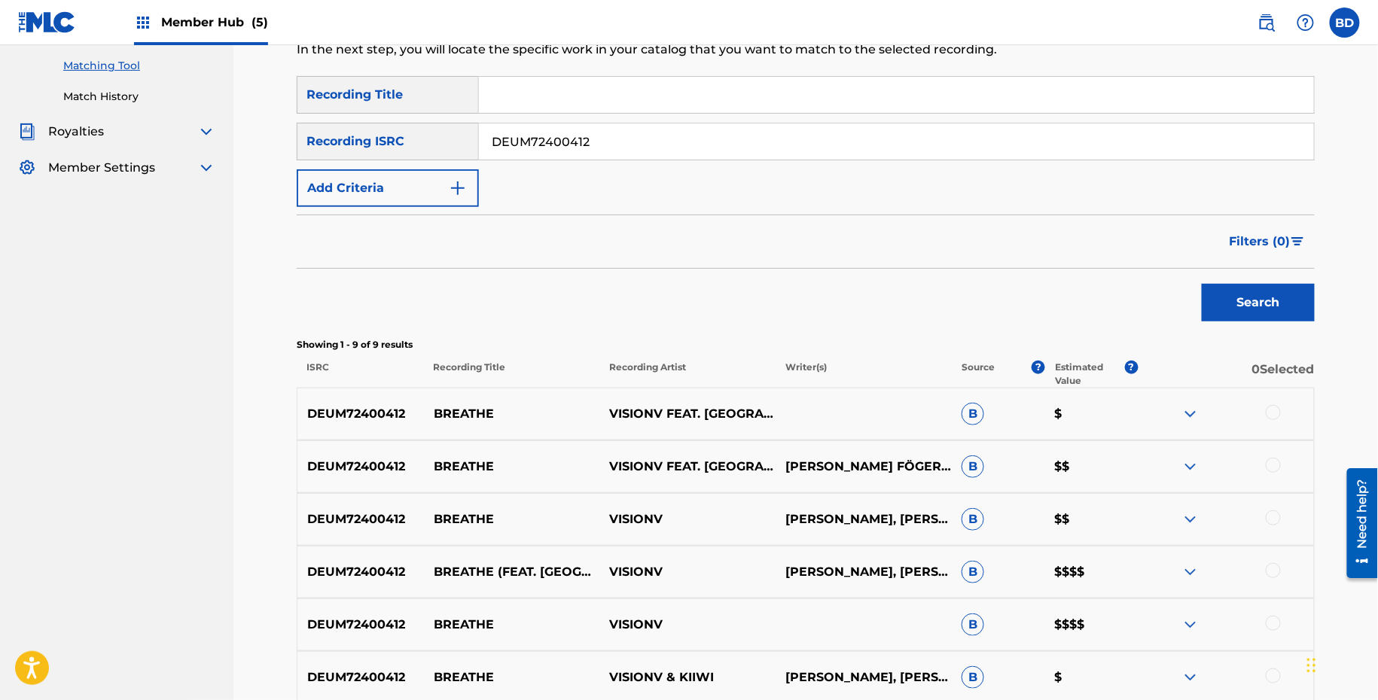
scroll to position [374, 0]
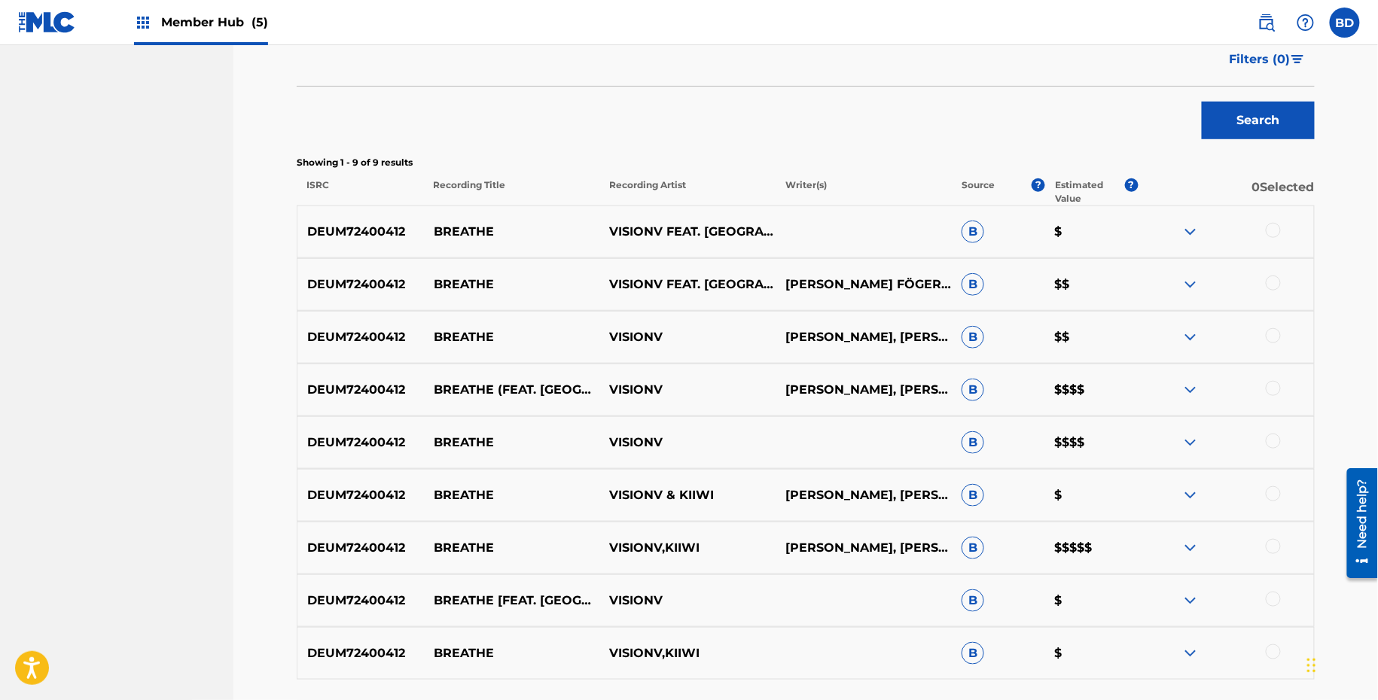
click at [457, 230] on p "BREATHE" at bounding box center [512, 232] width 176 height 18
copy p "BREATHE"
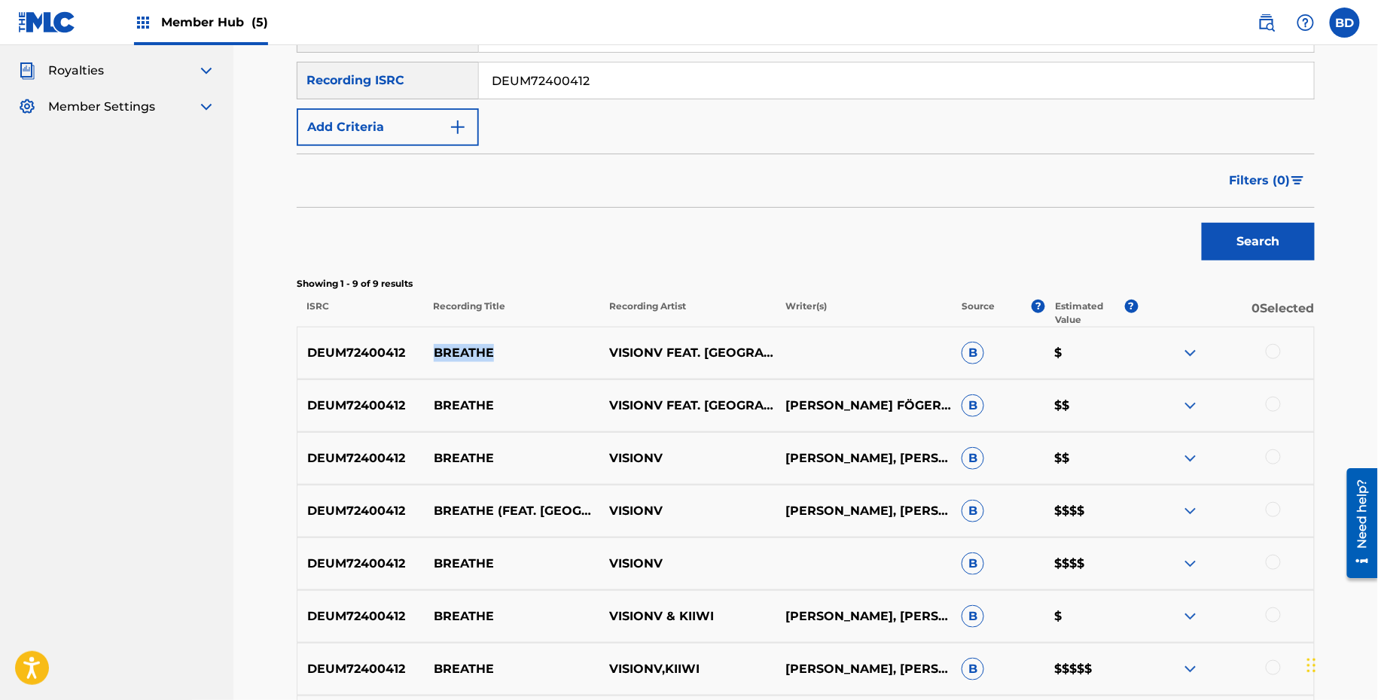
scroll to position [179, 0]
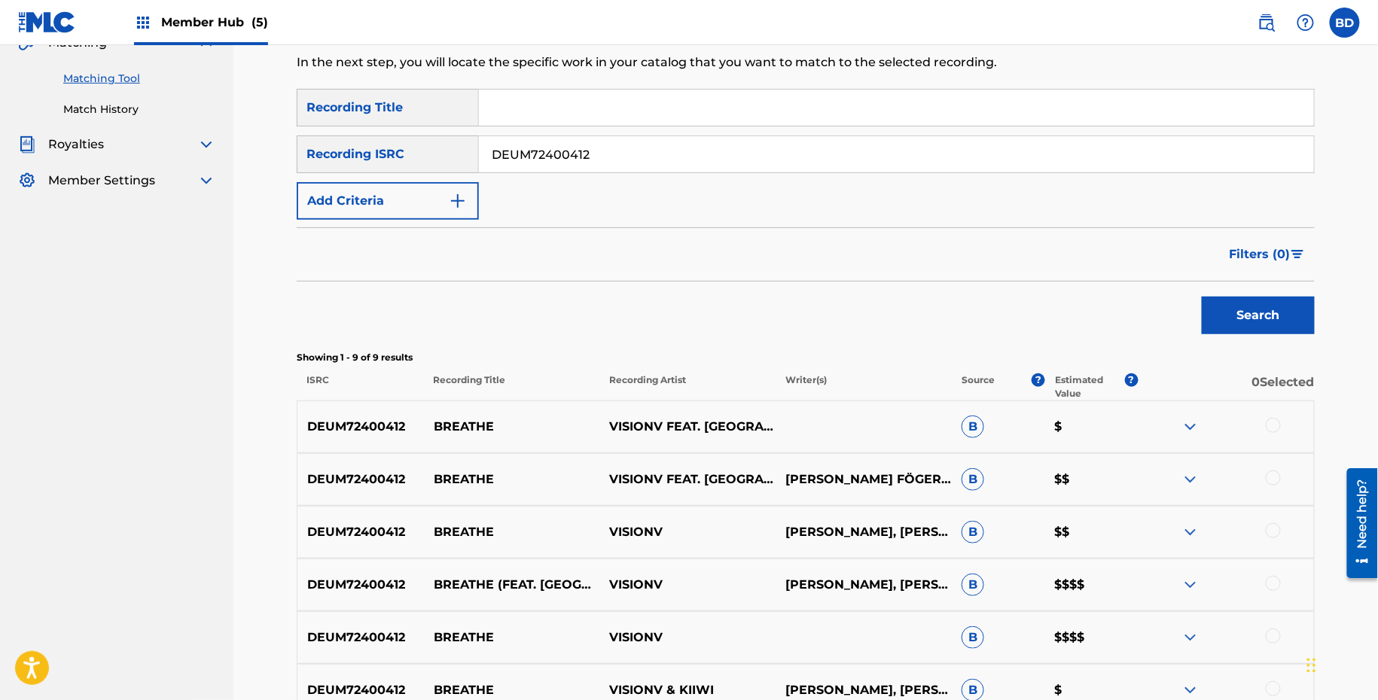
click at [599, 173] on div "SearchWithCriteriab10cc730-c961-4e90-838a-4a749379de64 Recording Title SearchWi…" at bounding box center [806, 154] width 1018 height 131
click at [599, 162] on input "DEUM72400412" at bounding box center [896, 154] width 835 height 36
paste input "BREATHE"
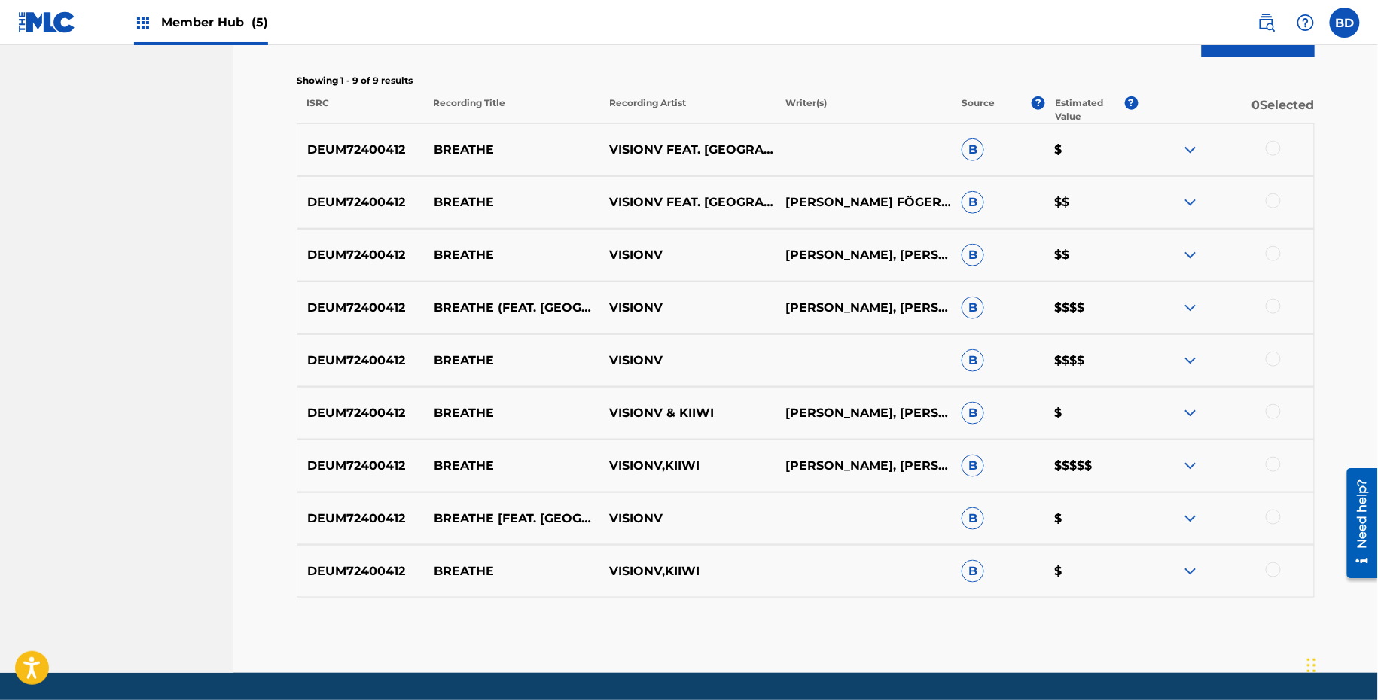
scroll to position [425, 0]
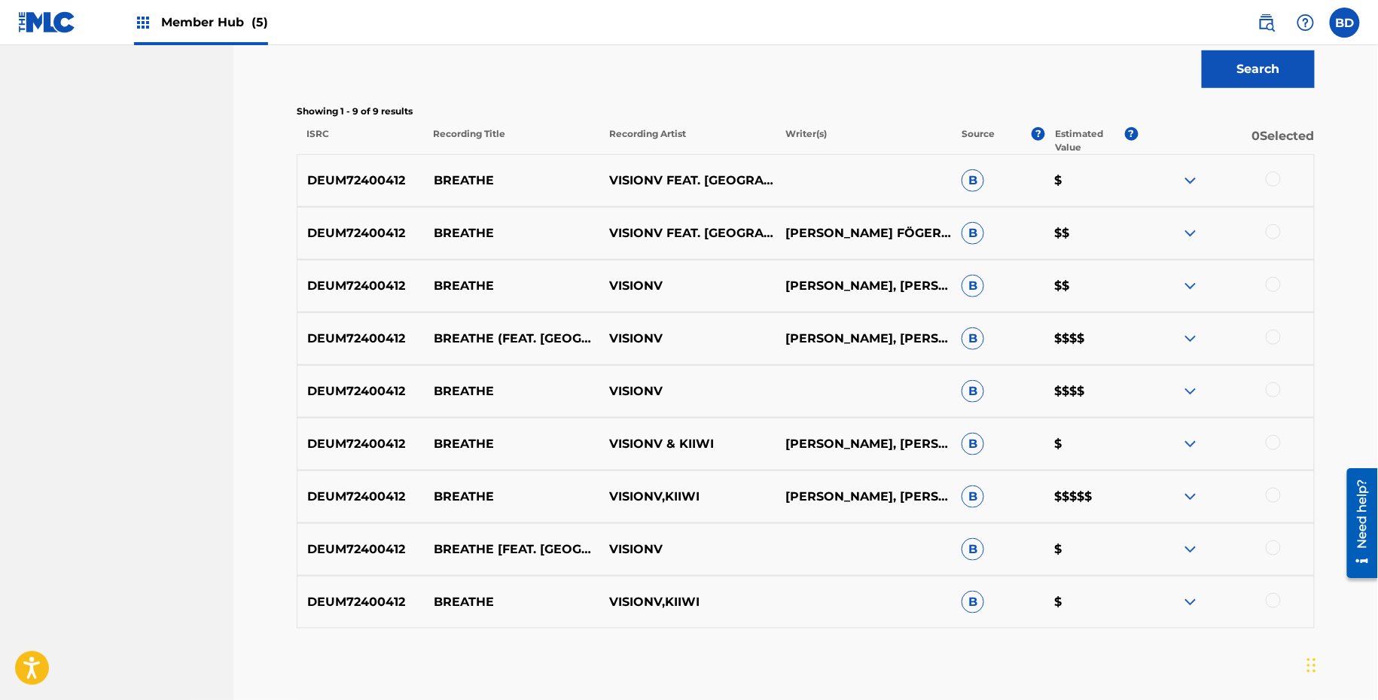
click at [1193, 599] on img at bounding box center [1190, 602] width 18 height 18
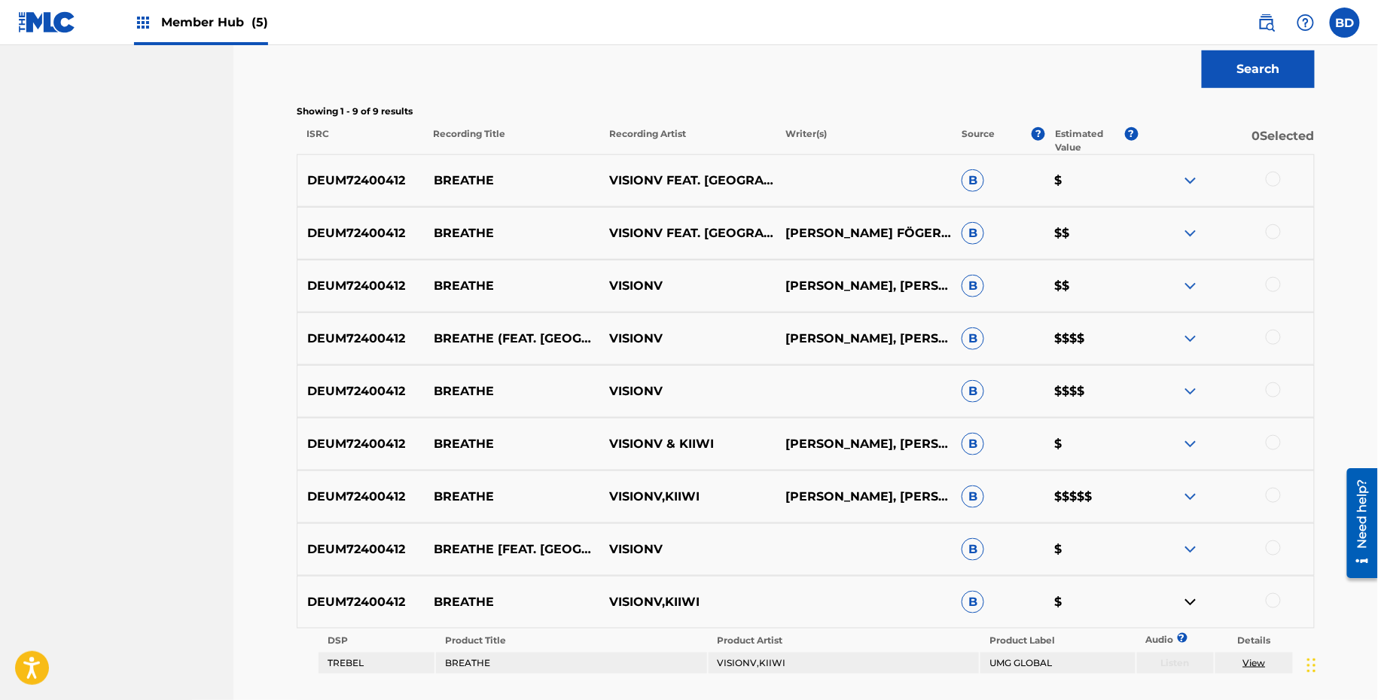
click at [1188, 541] on img at bounding box center [1190, 550] width 18 height 18
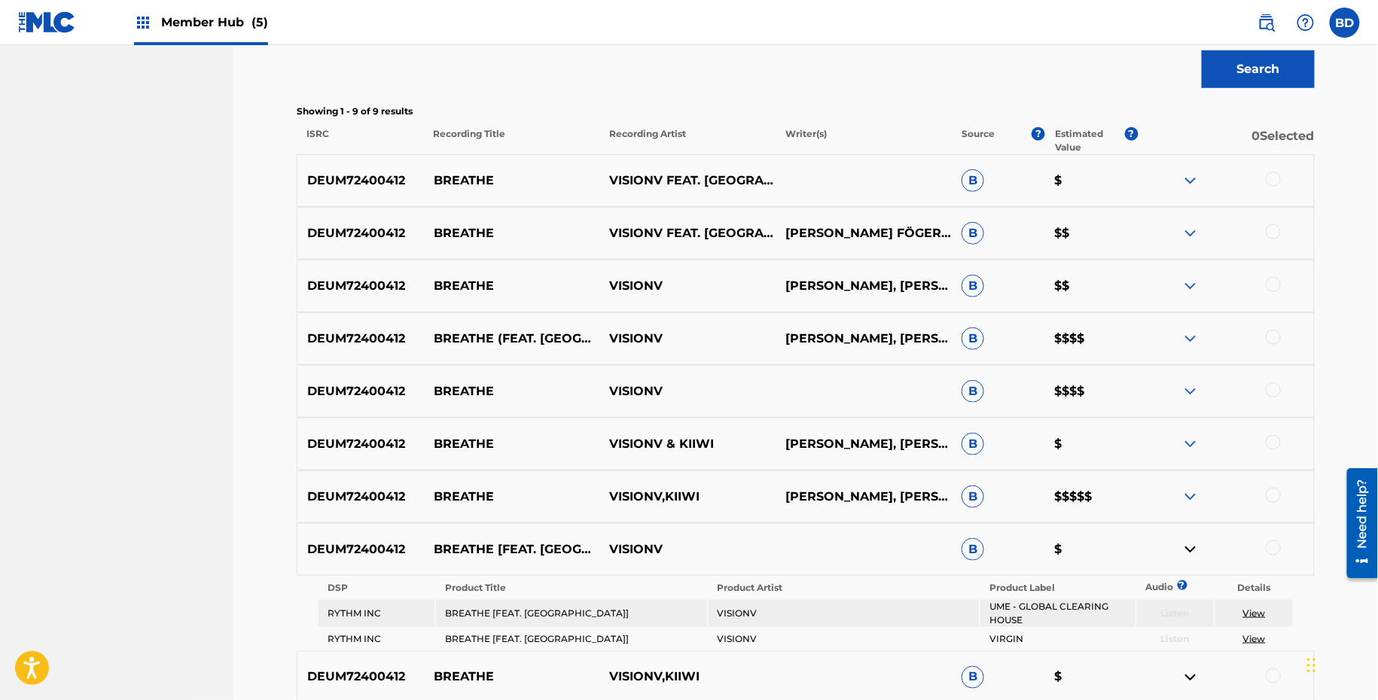
click at [1190, 495] on img at bounding box center [1190, 497] width 18 height 18
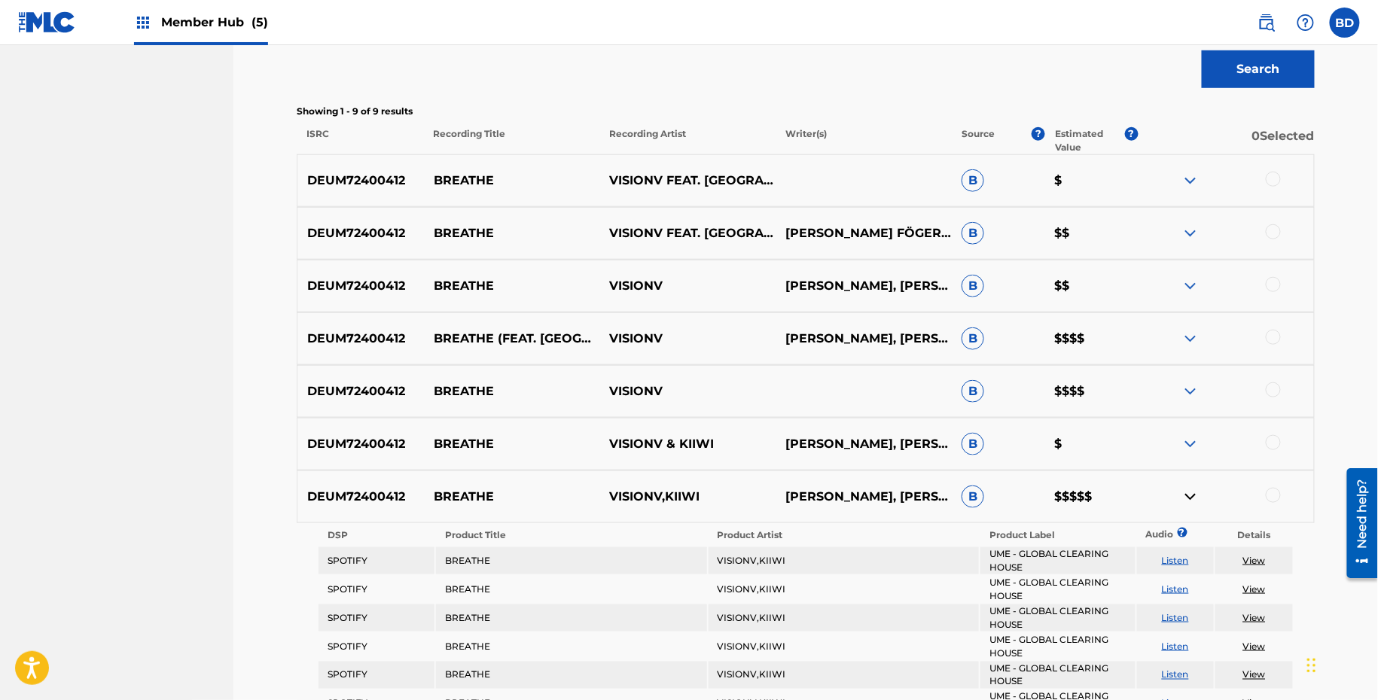
click at [1193, 444] on img at bounding box center [1190, 444] width 18 height 18
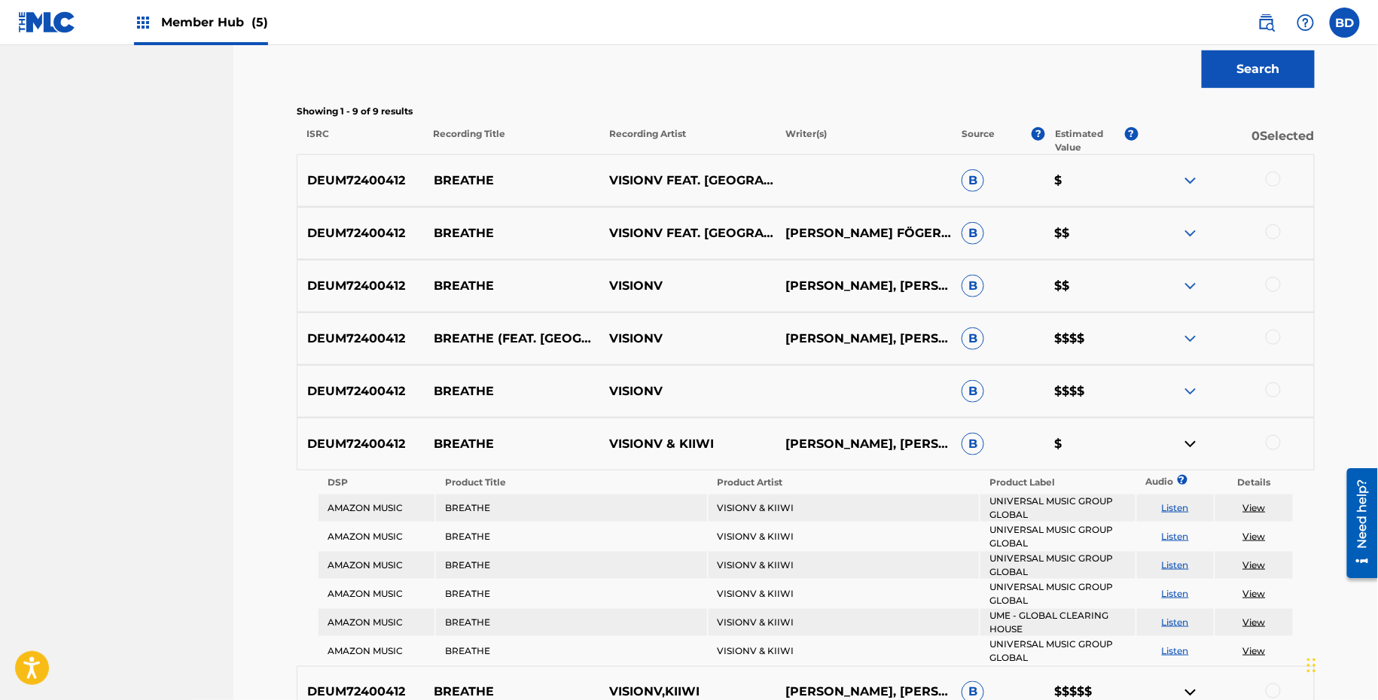
click at [1194, 376] on div "DEUM72400412 BREATHE VISIONV B $$$$" at bounding box center [806, 391] width 1018 height 53
click at [1194, 391] on img at bounding box center [1190, 391] width 18 height 18
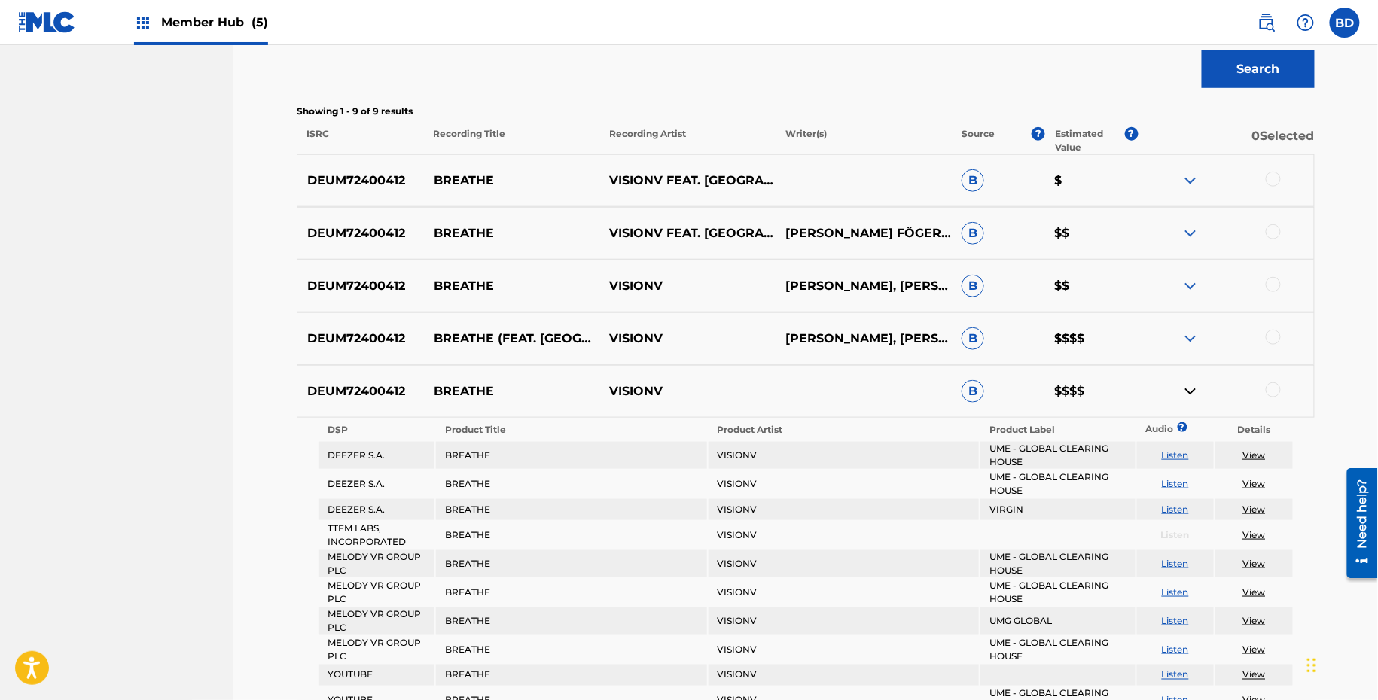
click at [1204, 300] on div "DEUM72400412 BREATHE VISIONV [PERSON_NAME], [PERSON_NAME], [PERSON_NAME] B $$" at bounding box center [806, 286] width 1018 height 53
click at [1196, 342] on img at bounding box center [1190, 339] width 18 height 18
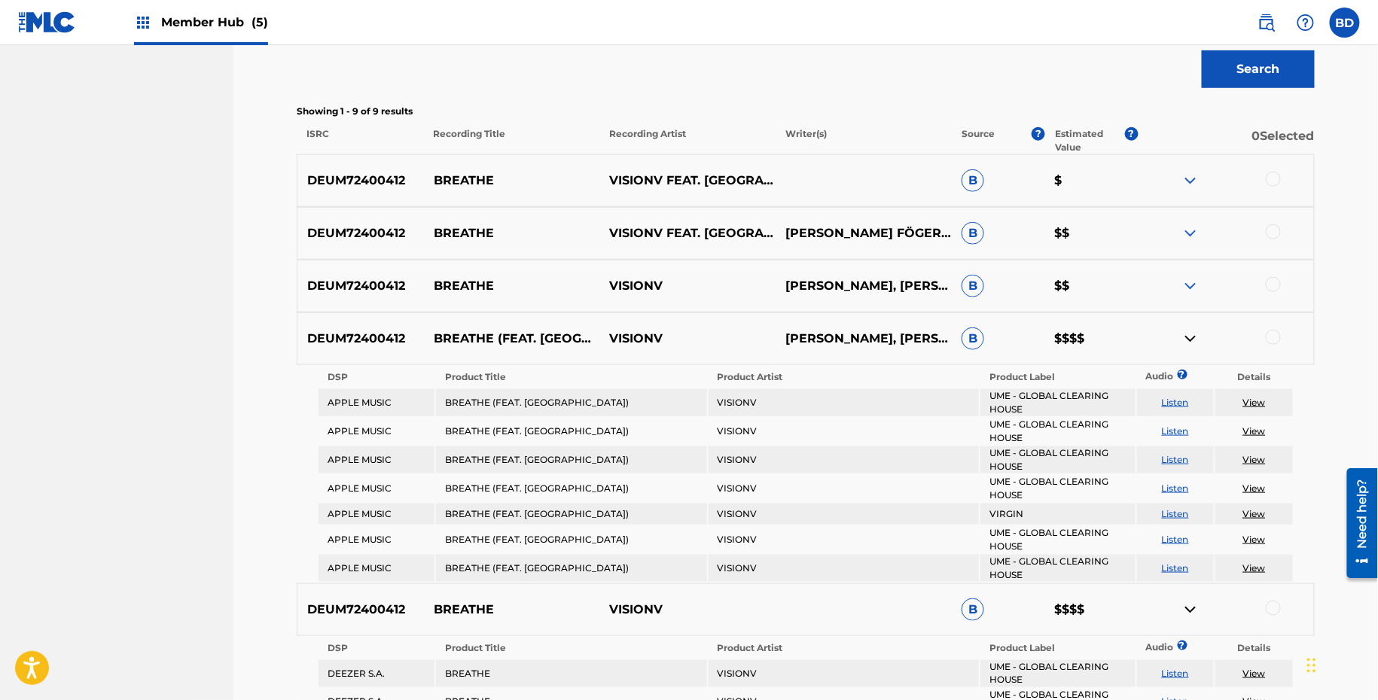
click at [1196, 287] on img at bounding box center [1190, 286] width 18 height 18
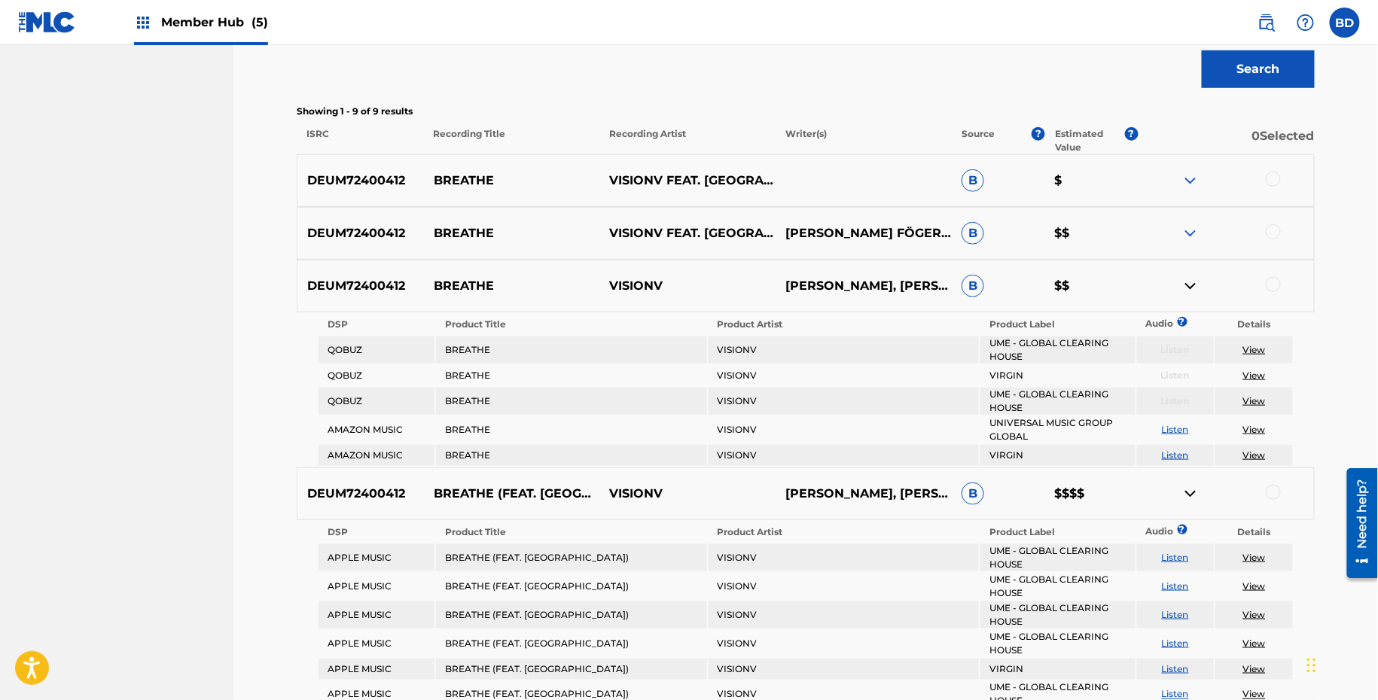
click at [1192, 224] on img at bounding box center [1190, 233] width 18 height 18
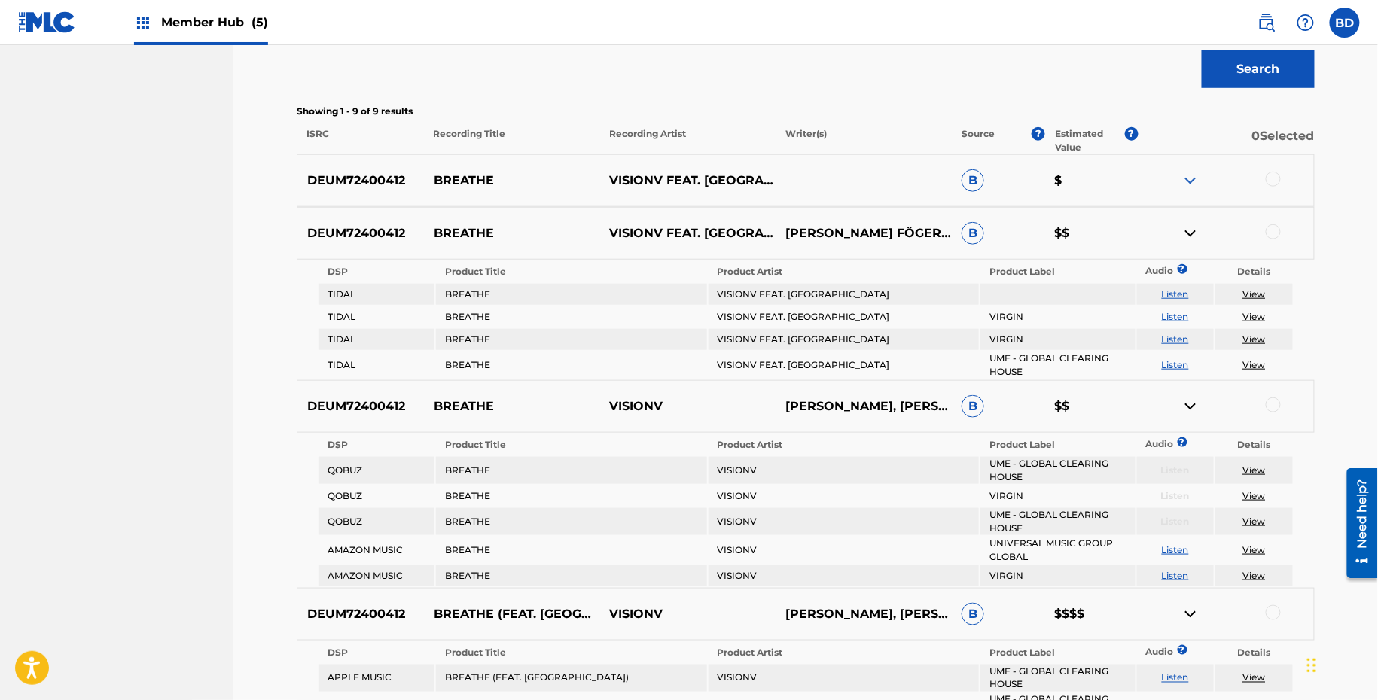
click at [1190, 176] on img at bounding box center [1190, 181] width 18 height 18
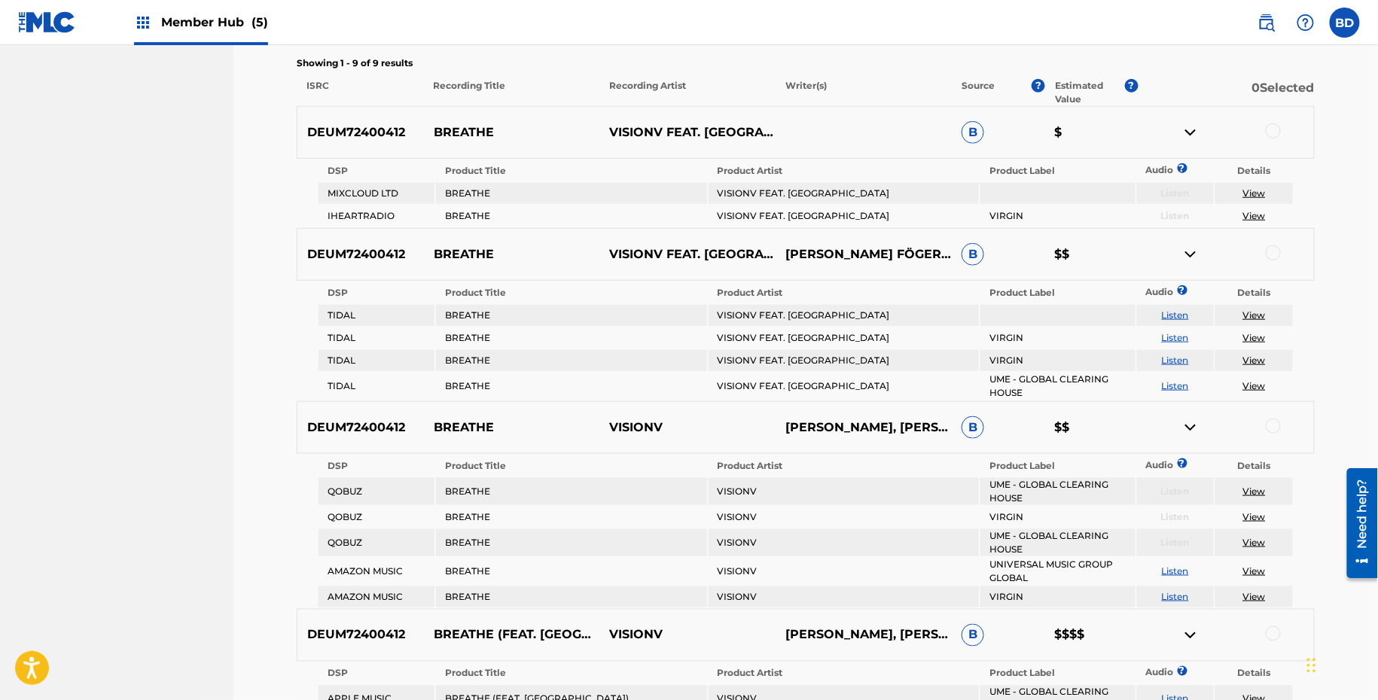
scroll to position [25, 0]
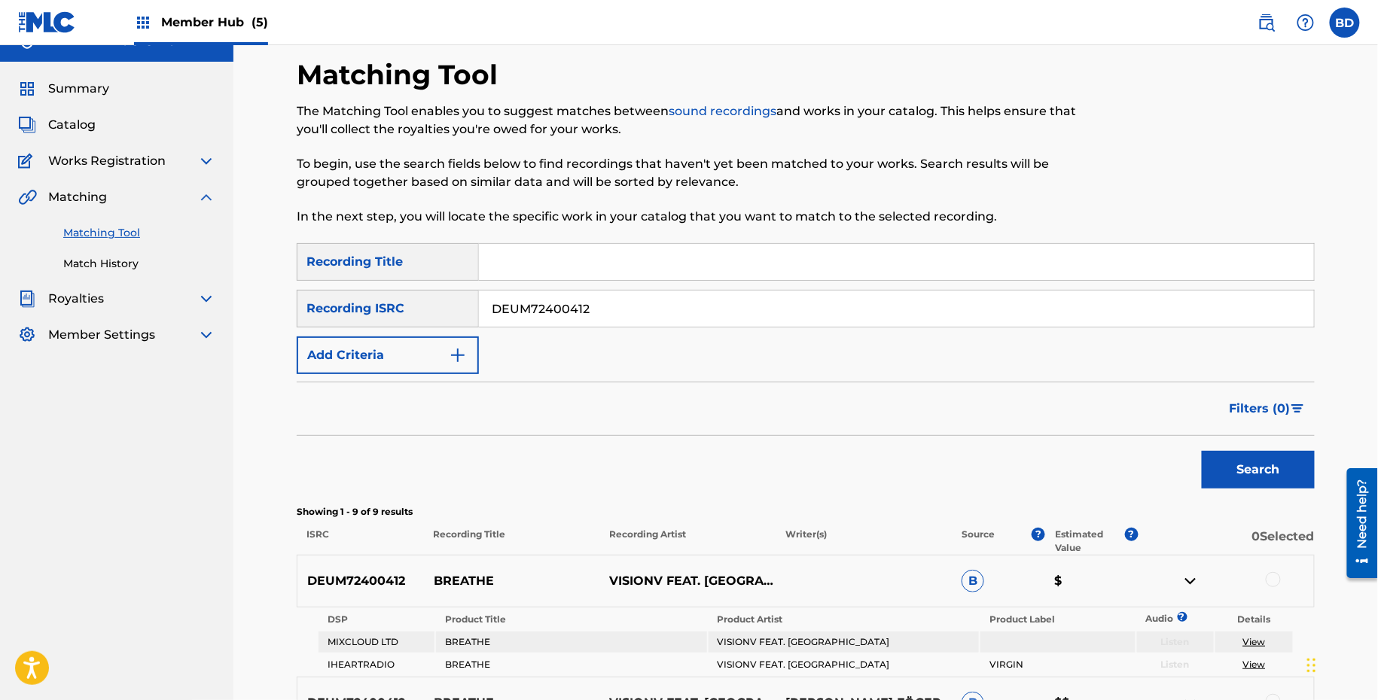
click at [524, 320] on input "DEUM72400412" at bounding box center [896, 309] width 835 height 36
paste input "307837"
click at [1202, 451] on button "Search" at bounding box center [1258, 470] width 113 height 38
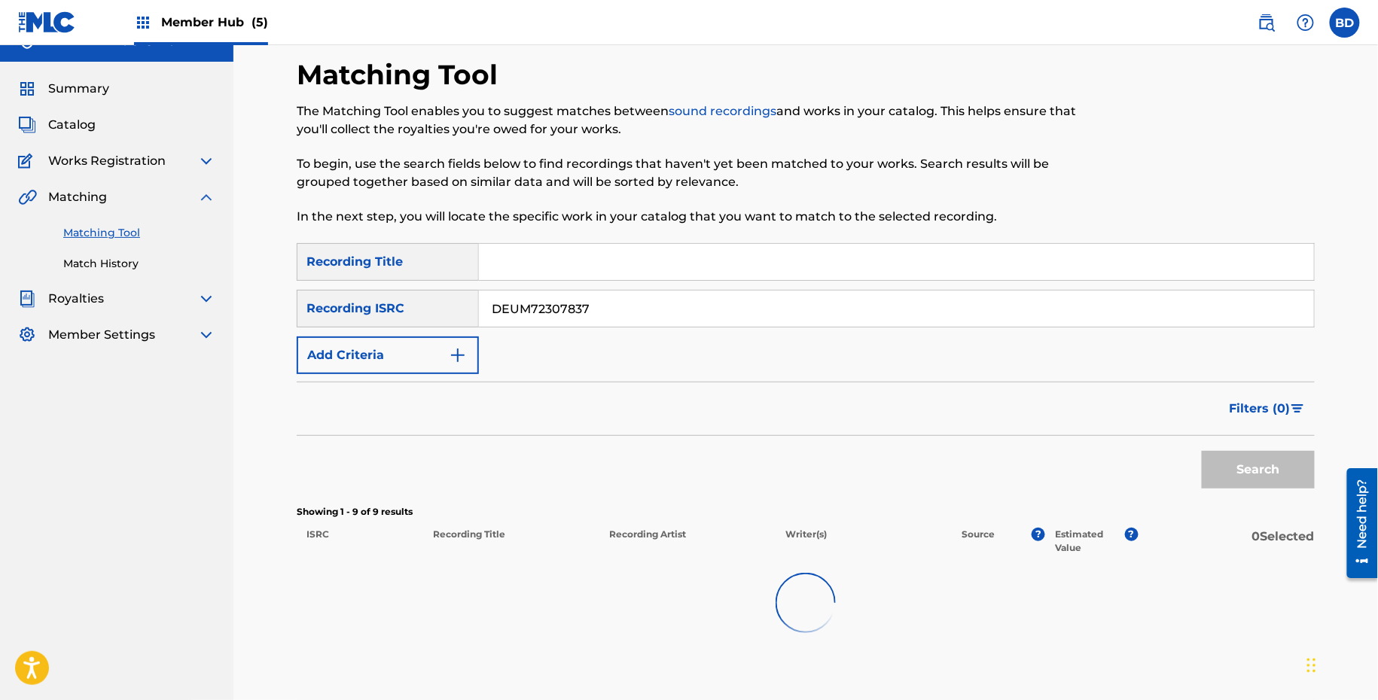
scroll to position [237, 0]
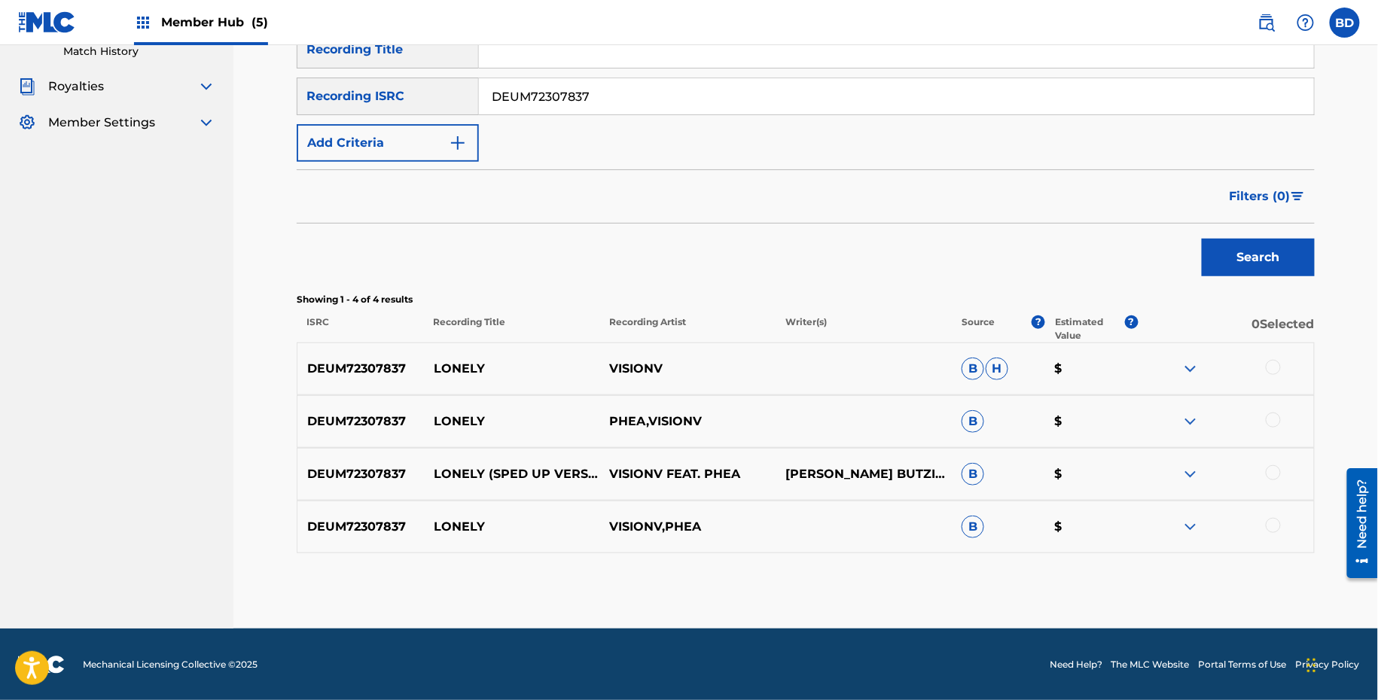
click at [456, 361] on p "LONELY" at bounding box center [512, 369] width 176 height 18
copy p "LONELY"
click at [579, 94] on input "DEUM72307837" at bounding box center [896, 96] width 835 height 36
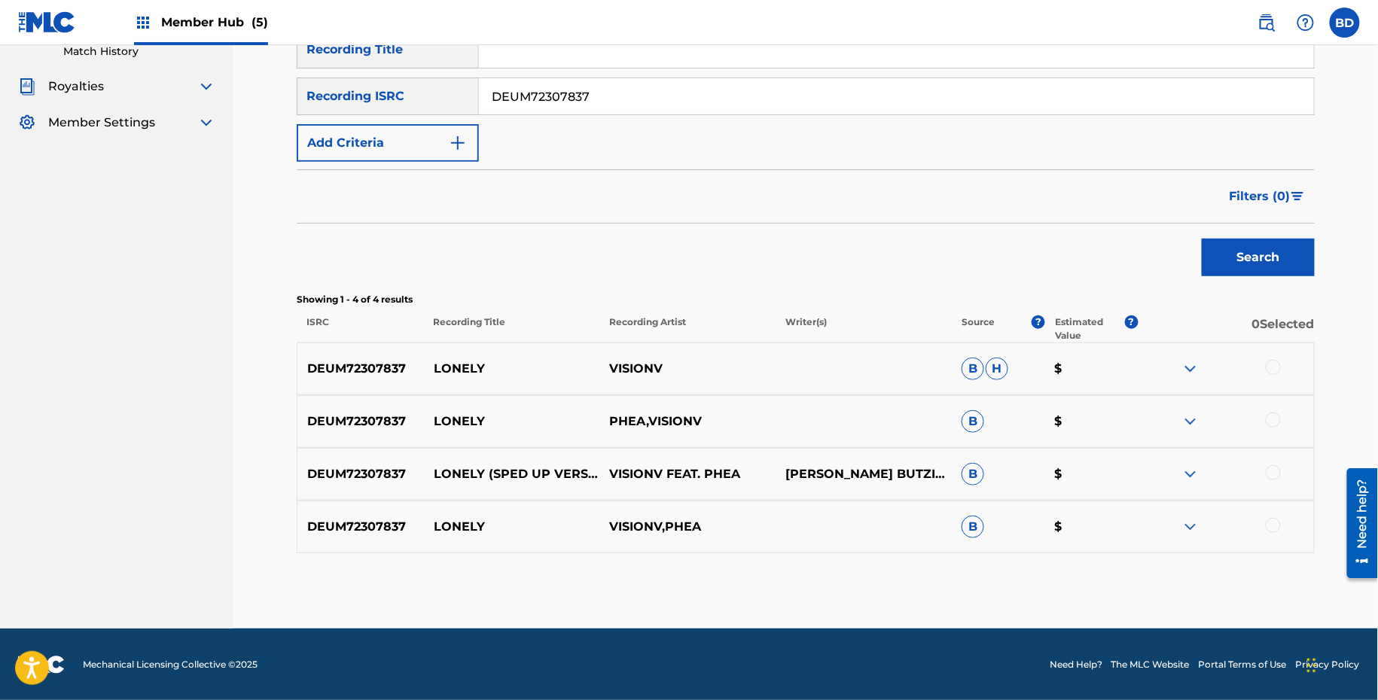
paste input "403"
click at [1202, 239] on button "Search" at bounding box center [1258, 258] width 113 height 38
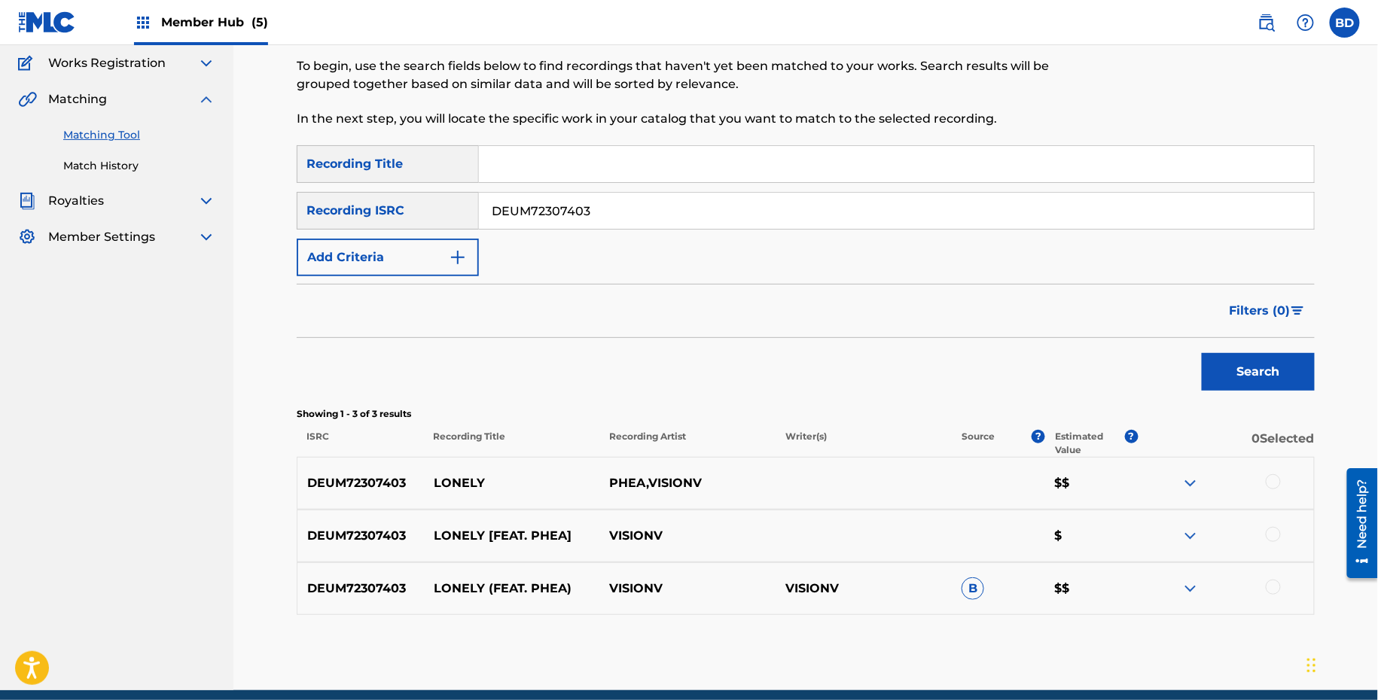
scroll to position [184, 0]
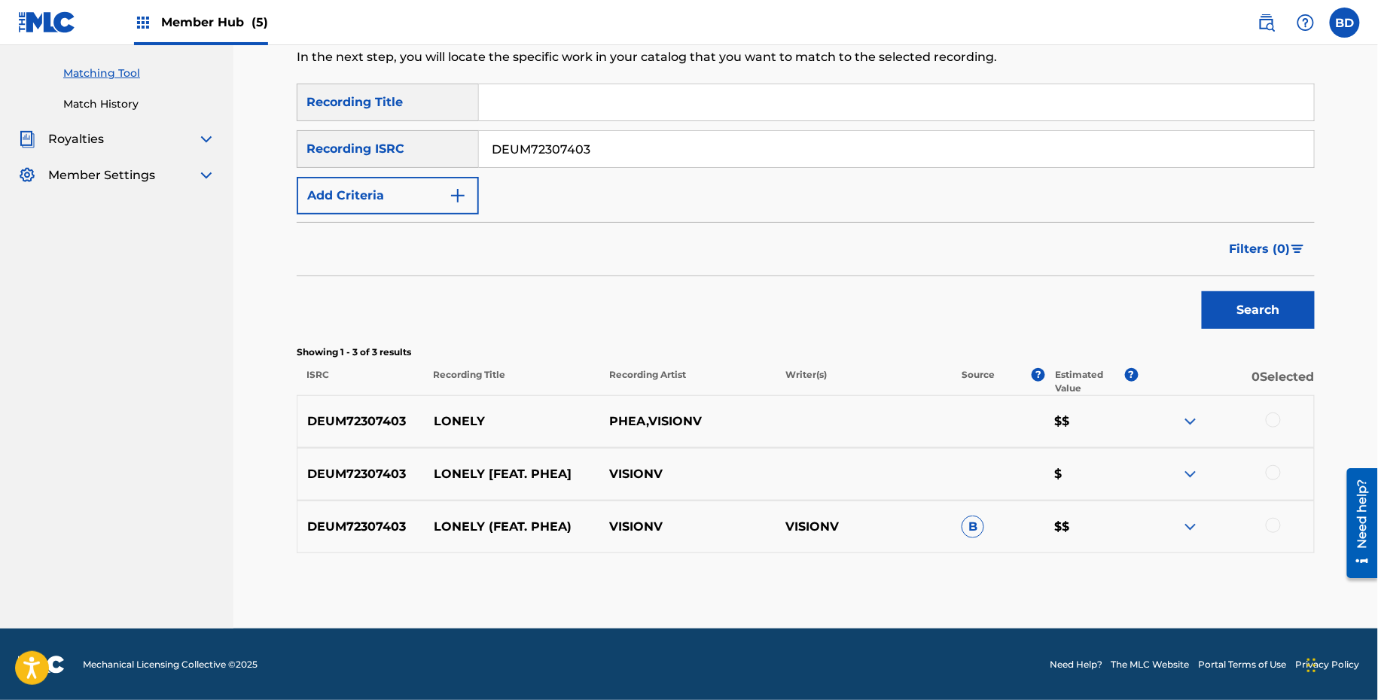
click at [440, 422] on p "LONELY" at bounding box center [512, 422] width 176 height 18
copy p "LONELY"
click at [536, 161] on input "DEUM72307403" at bounding box center [896, 149] width 835 height 36
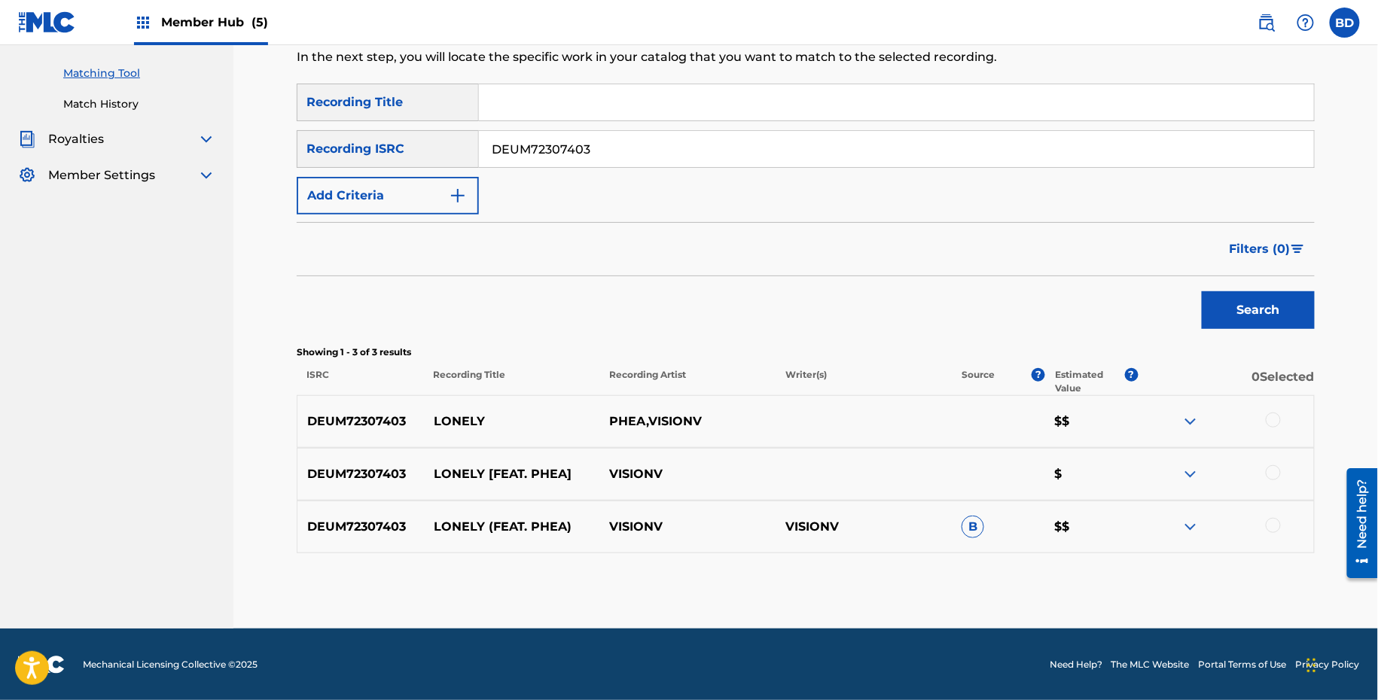
paste input "D9179451"
click at [1202, 291] on button "Search" at bounding box center [1258, 310] width 113 height 38
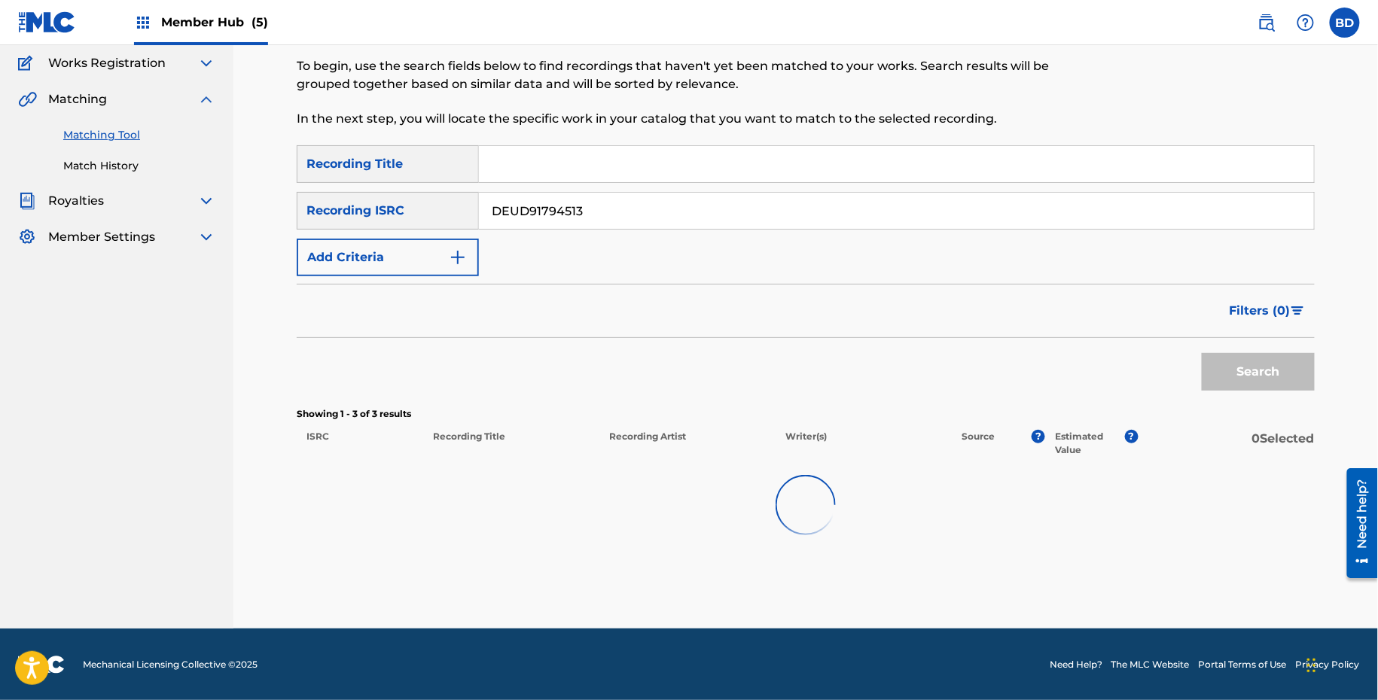
scroll to position [121, 0]
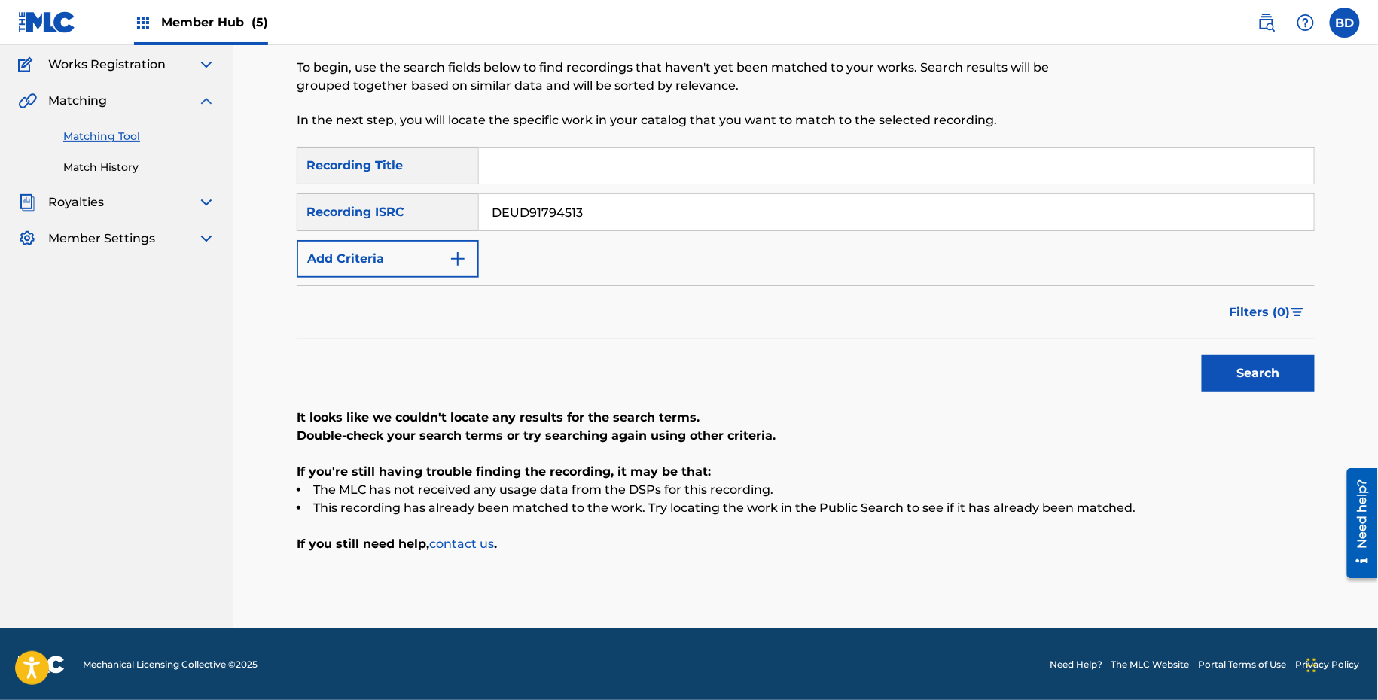
click at [620, 185] on div "SearchWithCriteriab10cc730-c961-4e90-838a-4a749379de64 Recording Title SearchWi…" at bounding box center [806, 212] width 1018 height 131
click at [617, 204] on input "DEUD91794513" at bounding box center [896, 212] width 835 height 36
paste input "672000006"
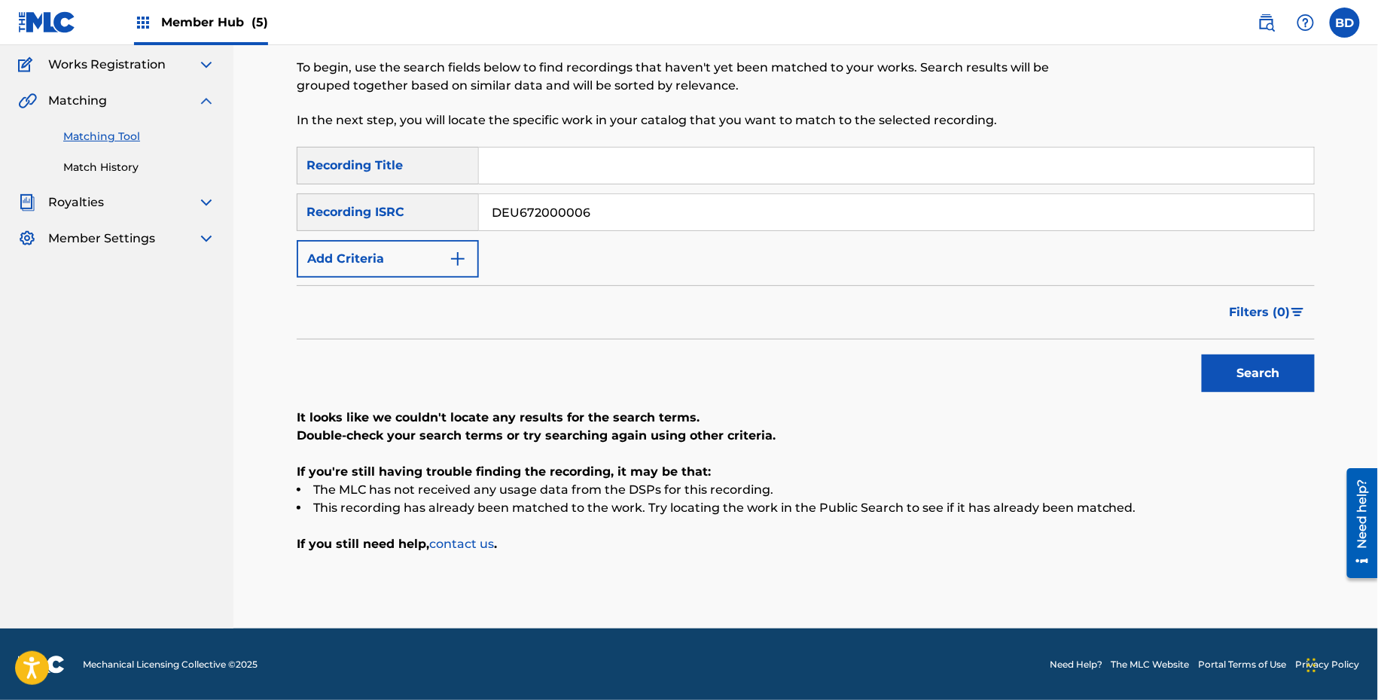
click at [1202, 355] on button "Search" at bounding box center [1258, 374] width 113 height 38
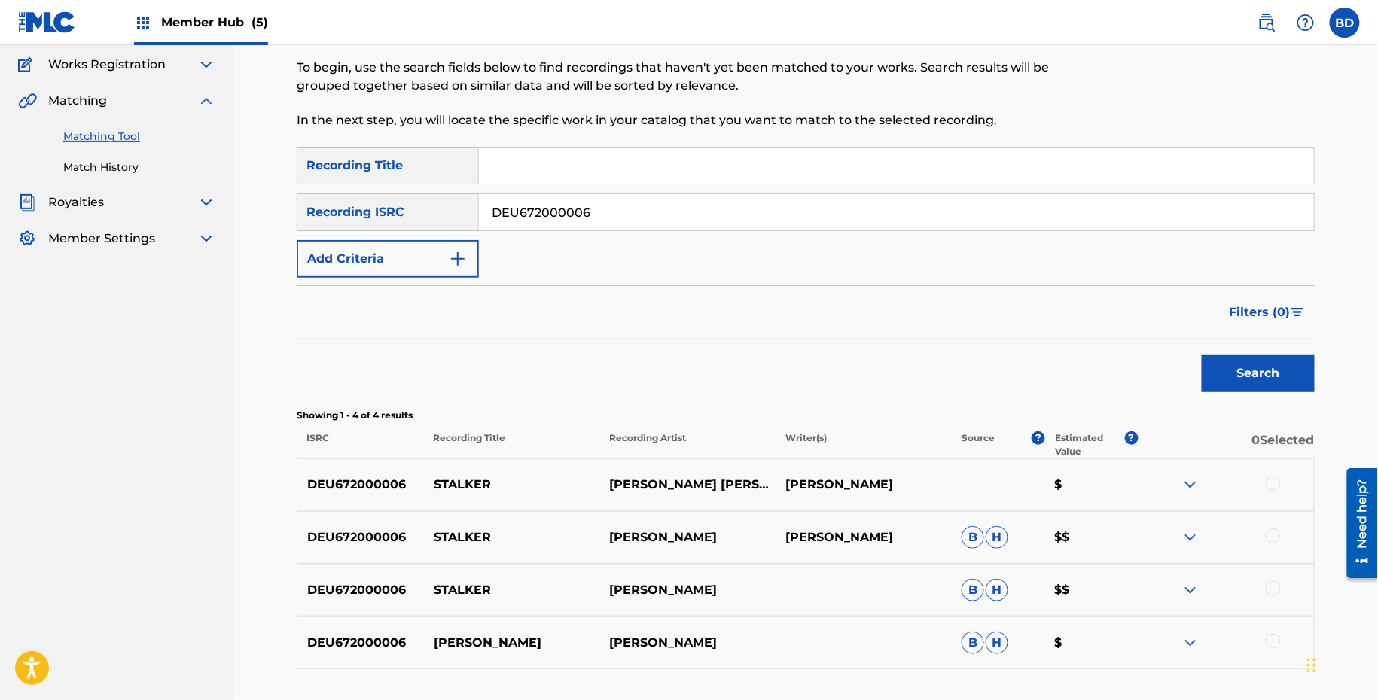
click at [459, 488] on p "STALKER" at bounding box center [512, 485] width 176 height 18
copy p "STALKER"
click at [631, 228] on input "DEU672000006" at bounding box center [896, 212] width 835 height 36
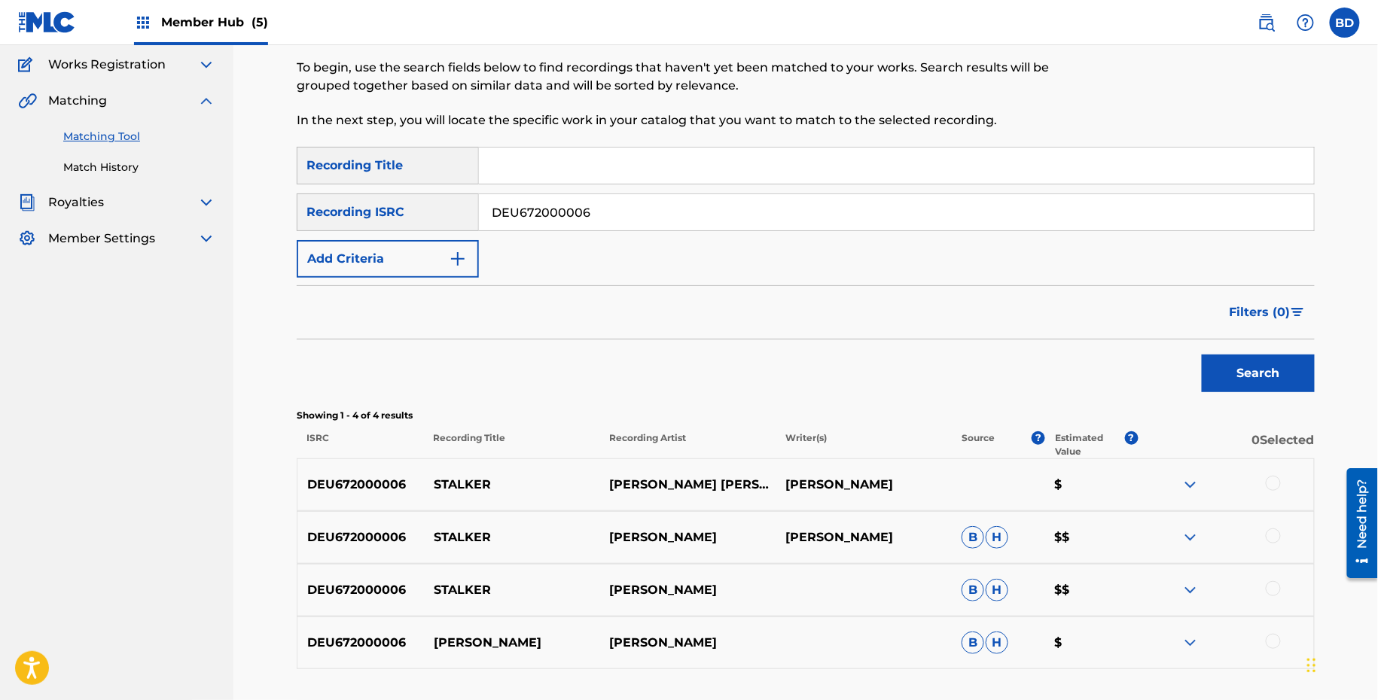
paste input "T191511485"
click at [1202, 355] on button "Search" at bounding box center [1258, 374] width 113 height 38
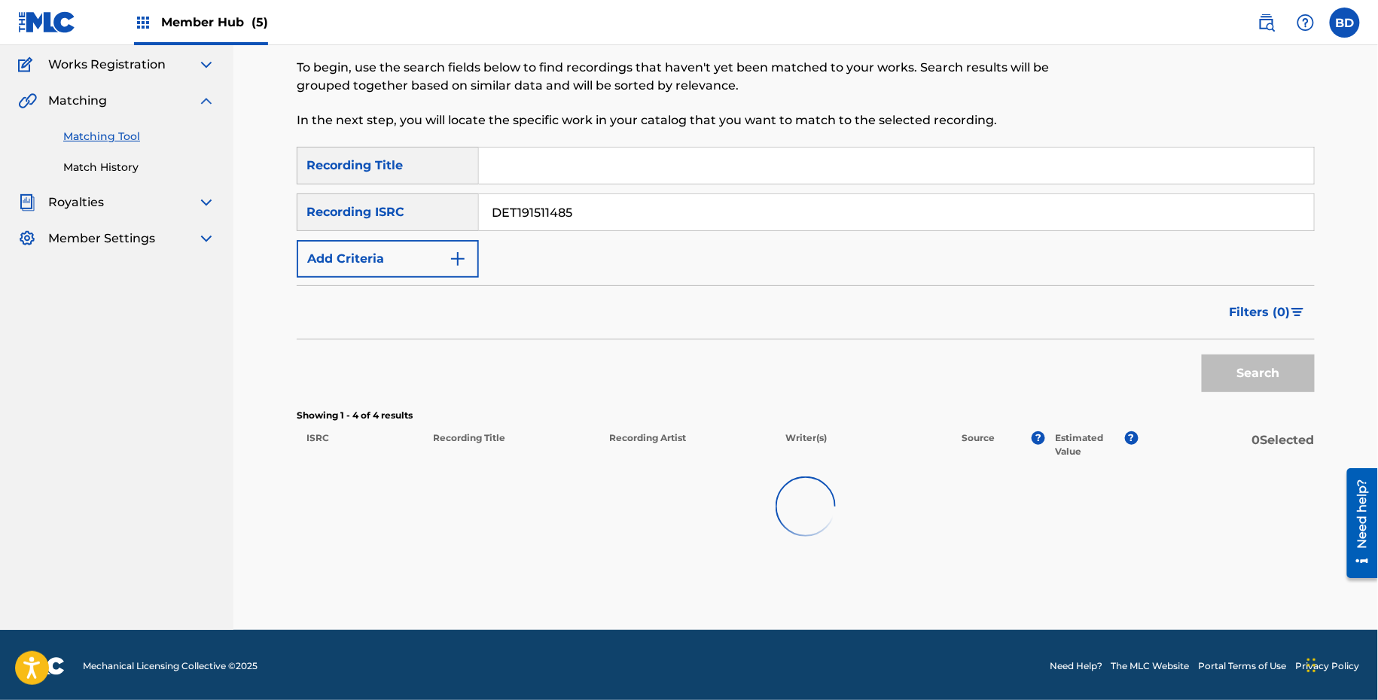
scroll to position [79, 0]
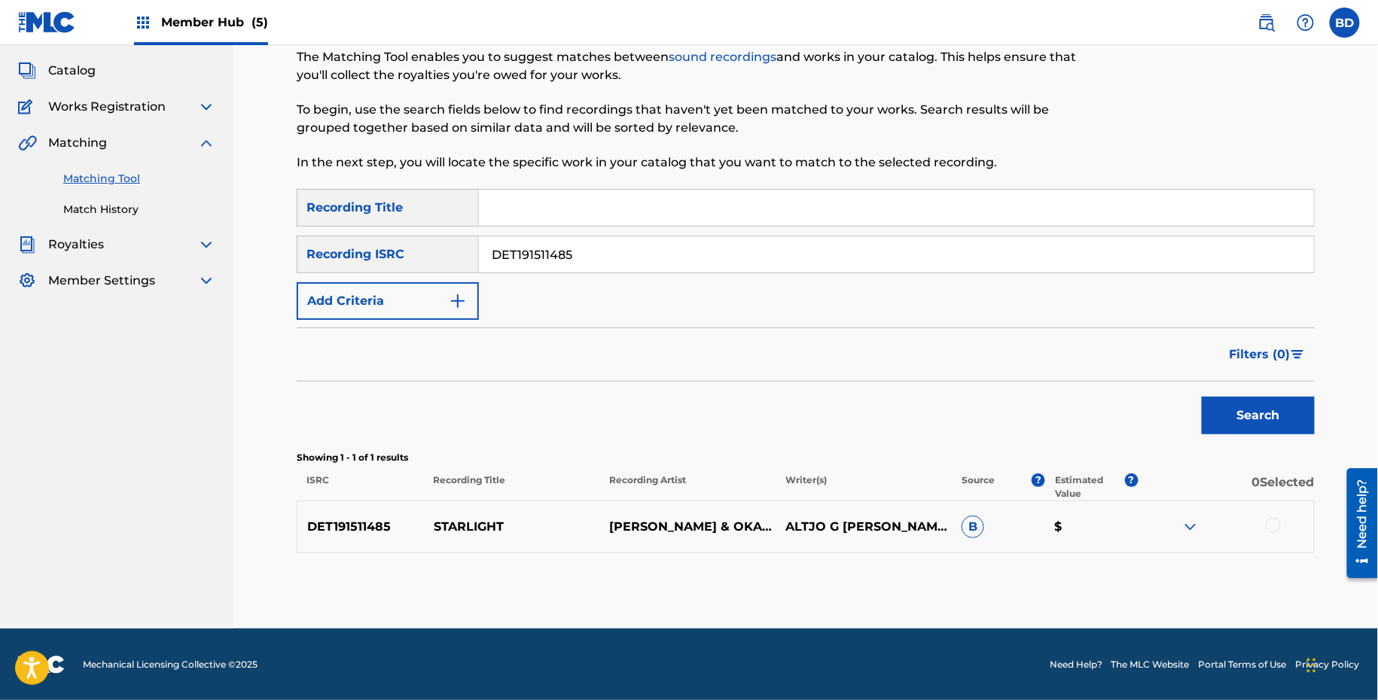
click at [460, 518] on p "STARLIGHT" at bounding box center [512, 527] width 176 height 18
click at [1198, 525] on img at bounding box center [1190, 527] width 18 height 18
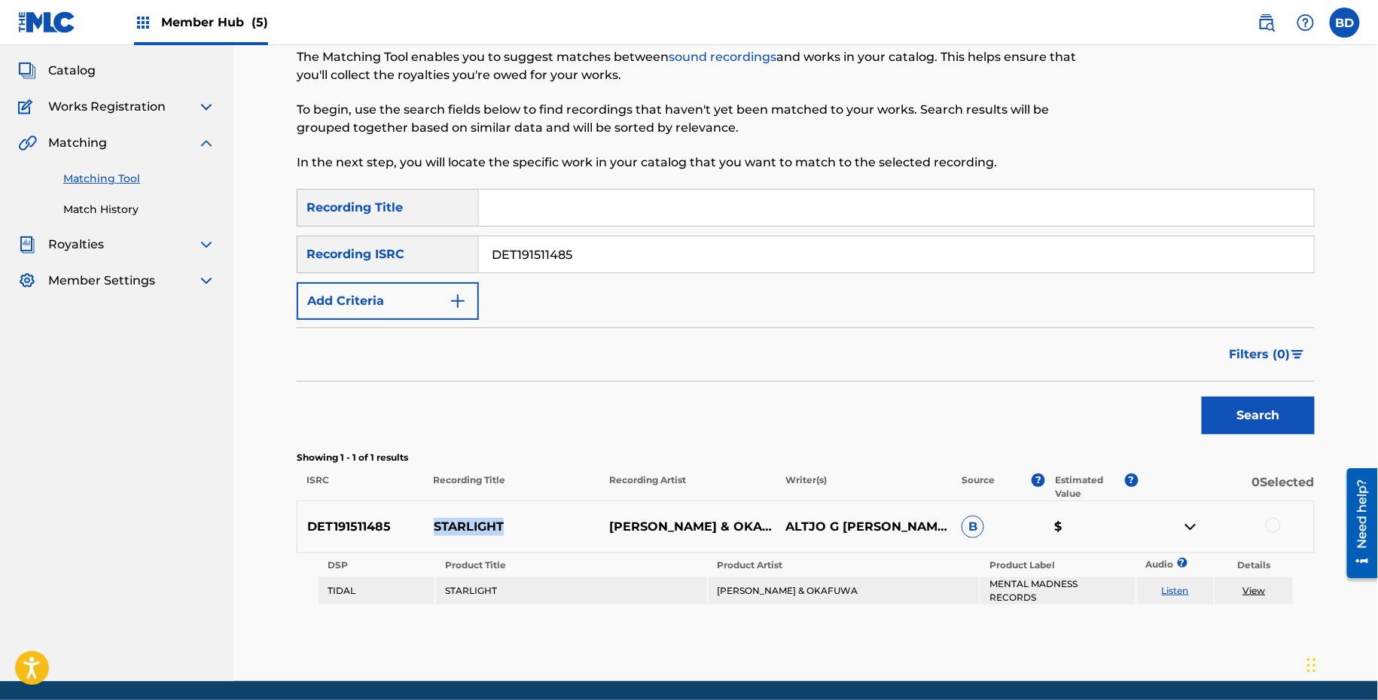
click at [535, 249] on input "DET191511485" at bounding box center [896, 254] width 835 height 36
paste input "0541"
type input "DET191510541"
click at [1202, 397] on button "Search" at bounding box center [1258, 416] width 113 height 38
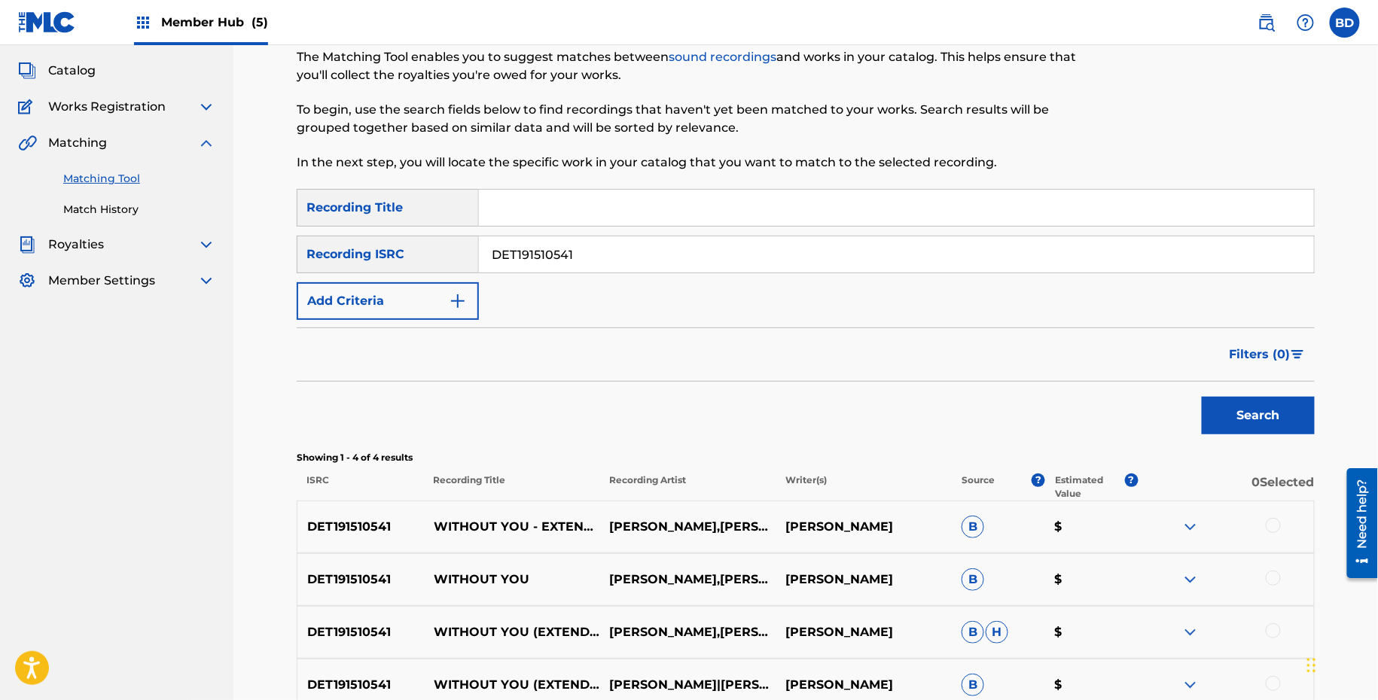
scroll to position [237, 0]
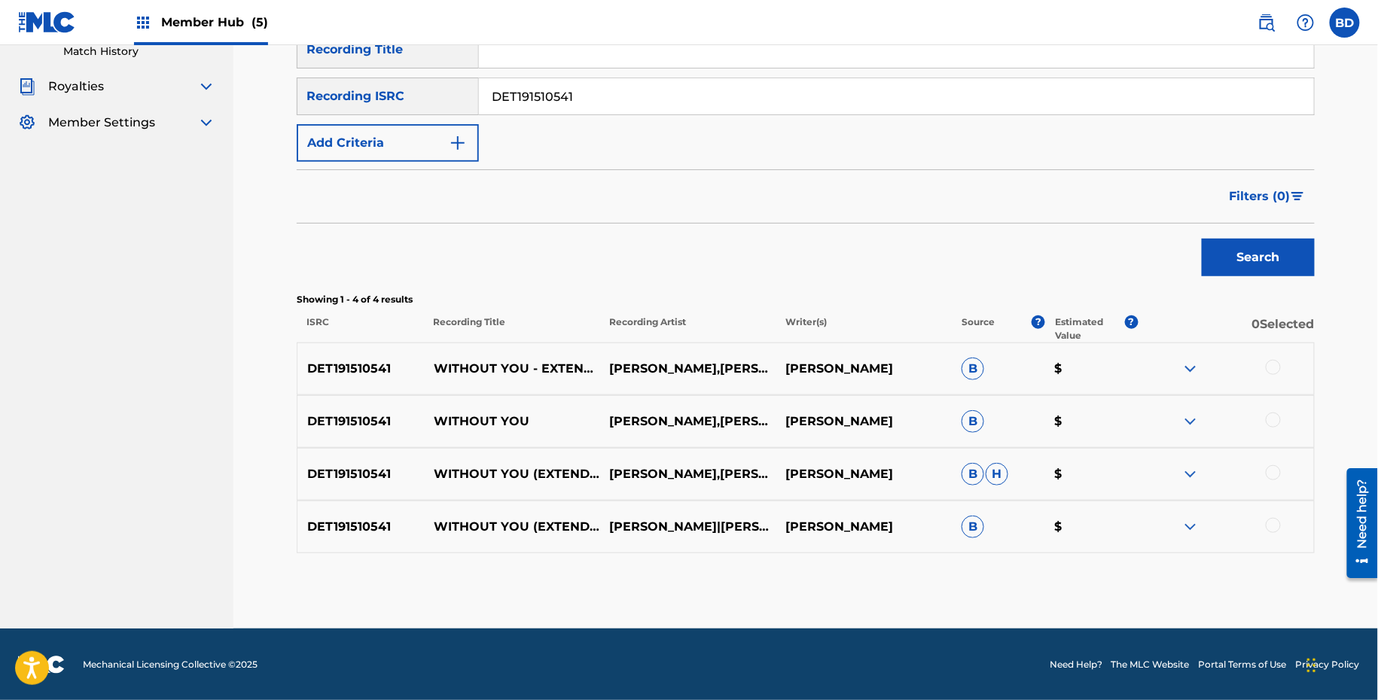
click at [498, 418] on p "WITHOUT YOU" at bounding box center [512, 422] width 176 height 18
